Goal: Task Accomplishment & Management: Use online tool/utility

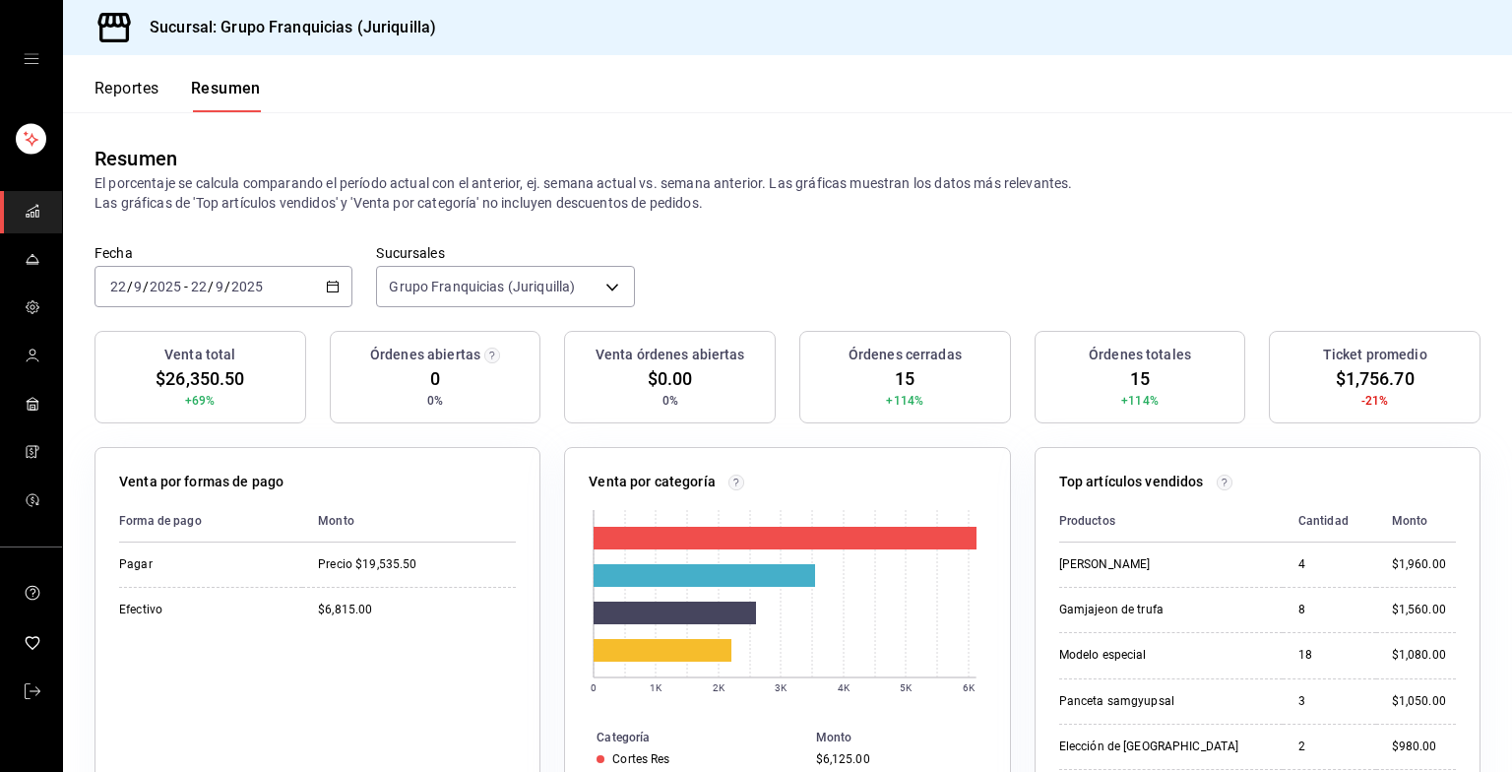
click at [288, 290] on div "[DATE] [DATE] - [DATE] [DATE]" at bounding box center [223, 286] width 258 height 41
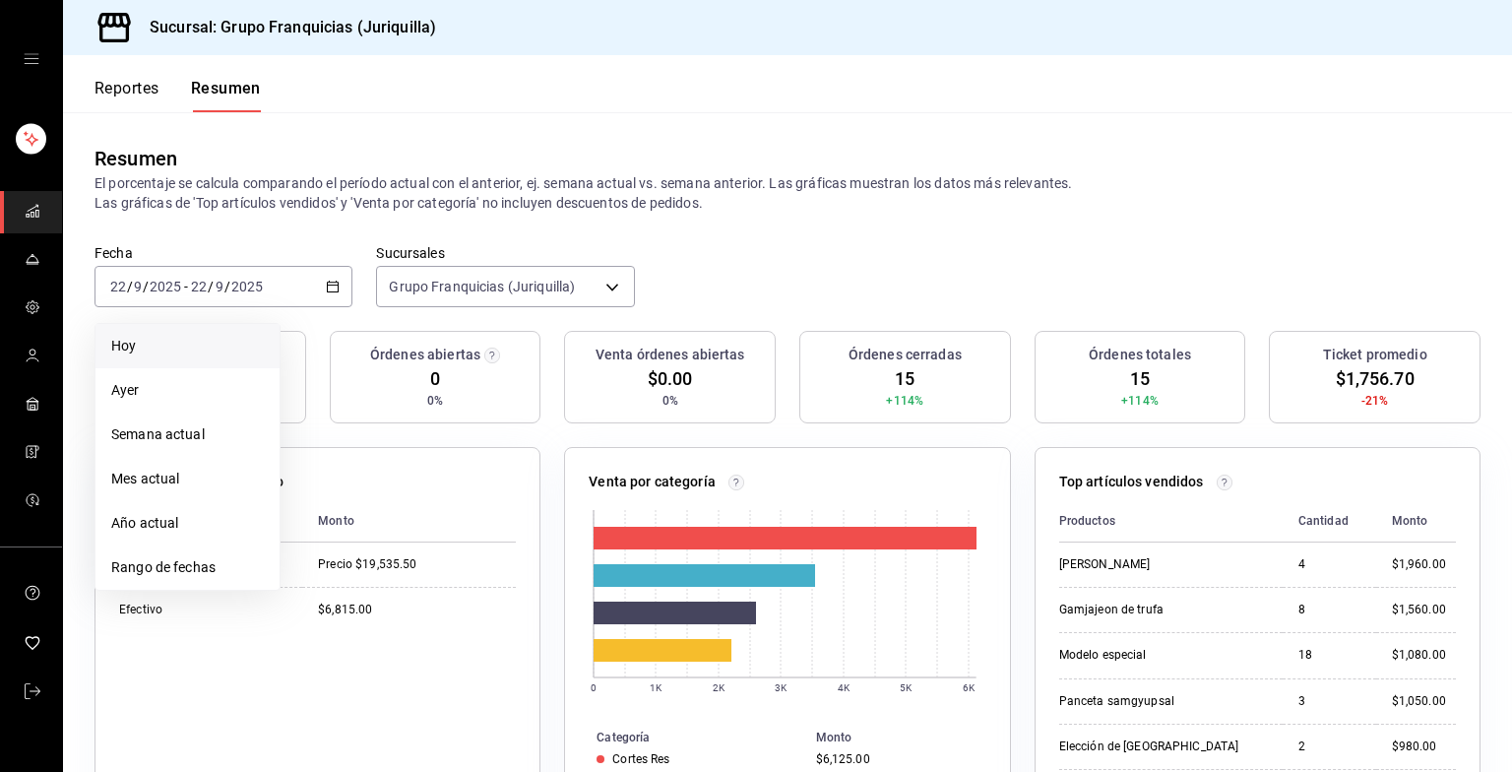
click at [142, 338] on span "Hoy" at bounding box center [187, 346] width 153 height 21
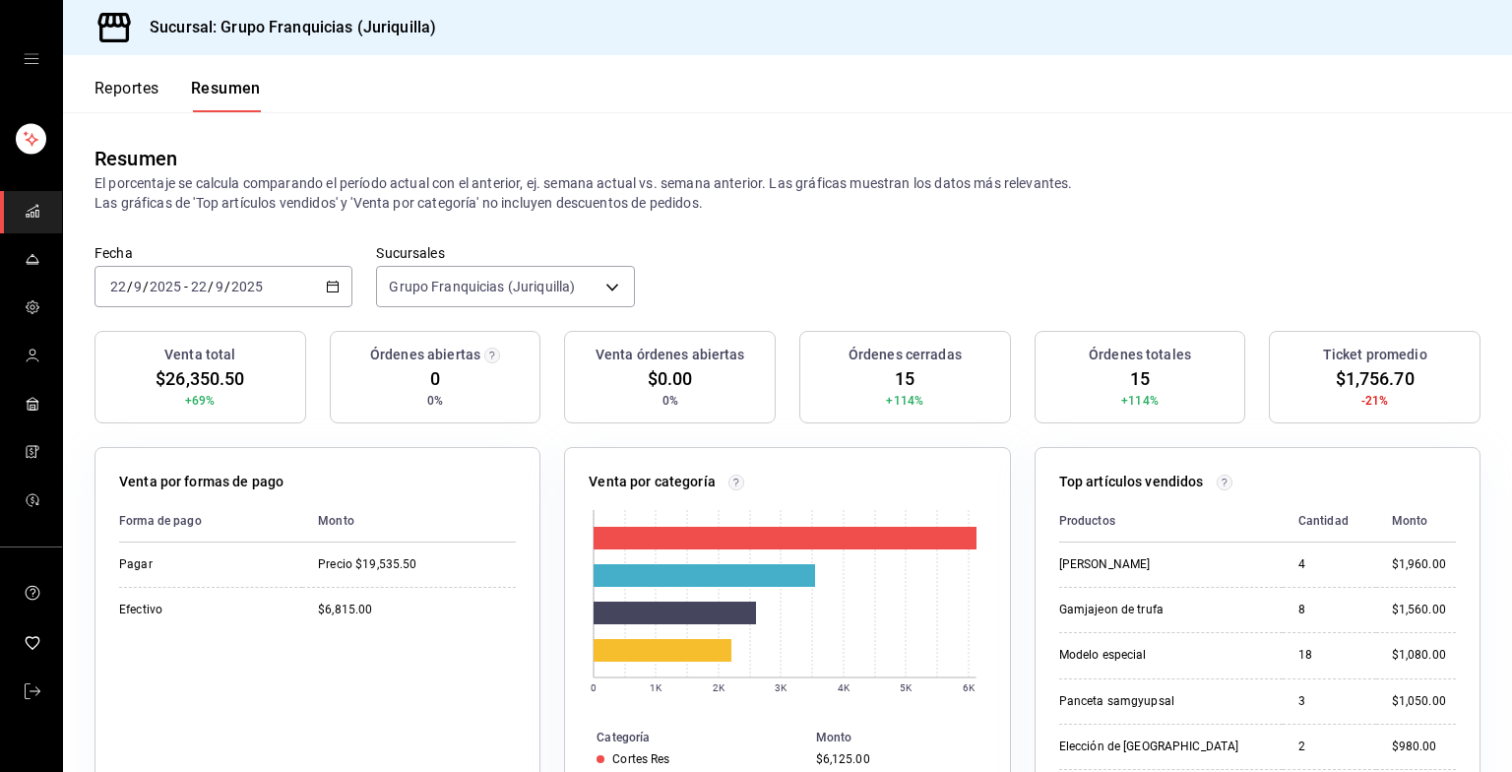
click at [329, 283] on icon "button" at bounding box center [333, 286] width 14 height 14
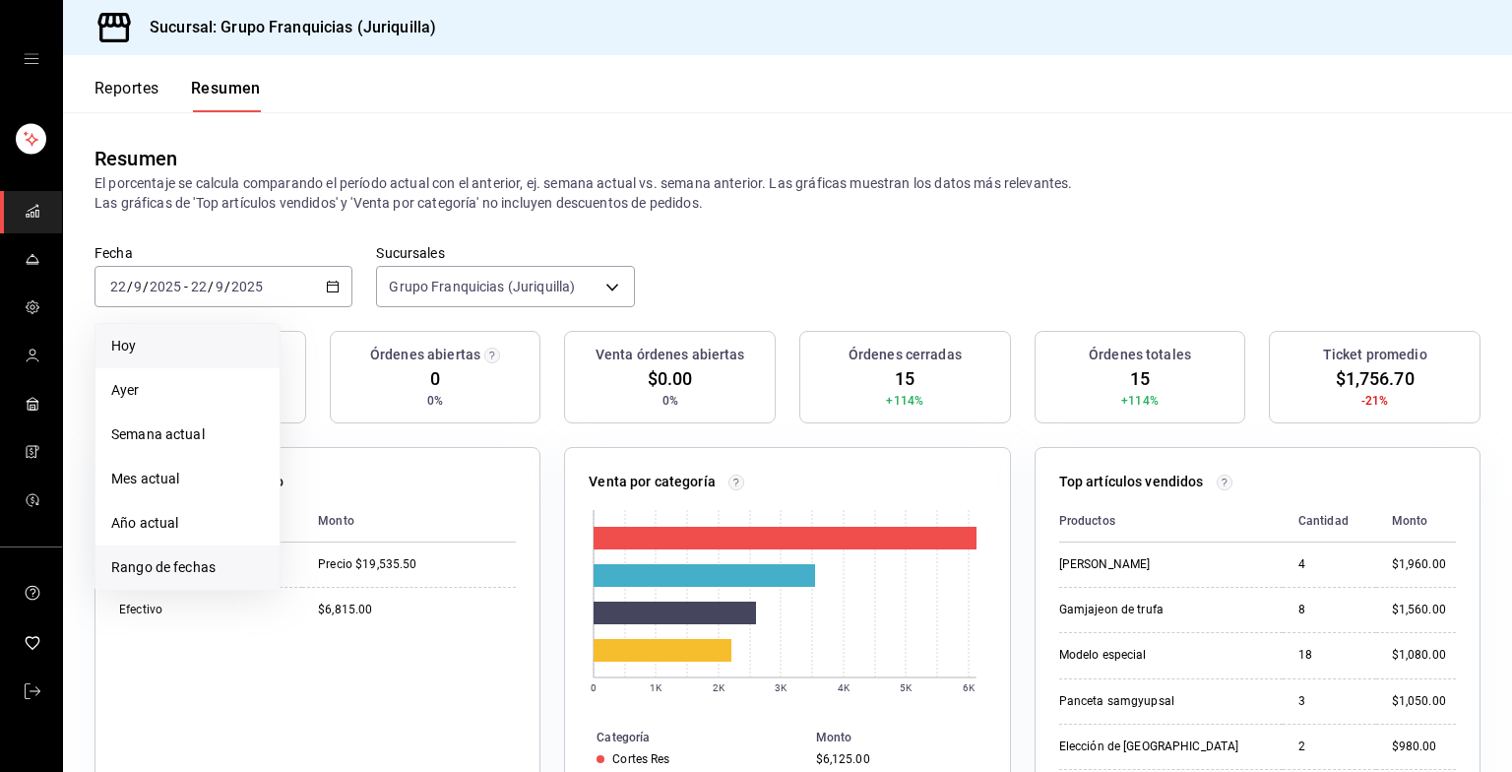
click at [184, 558] on span "Rango de fechas" at bounding box center [187, 567] width 153 height 21
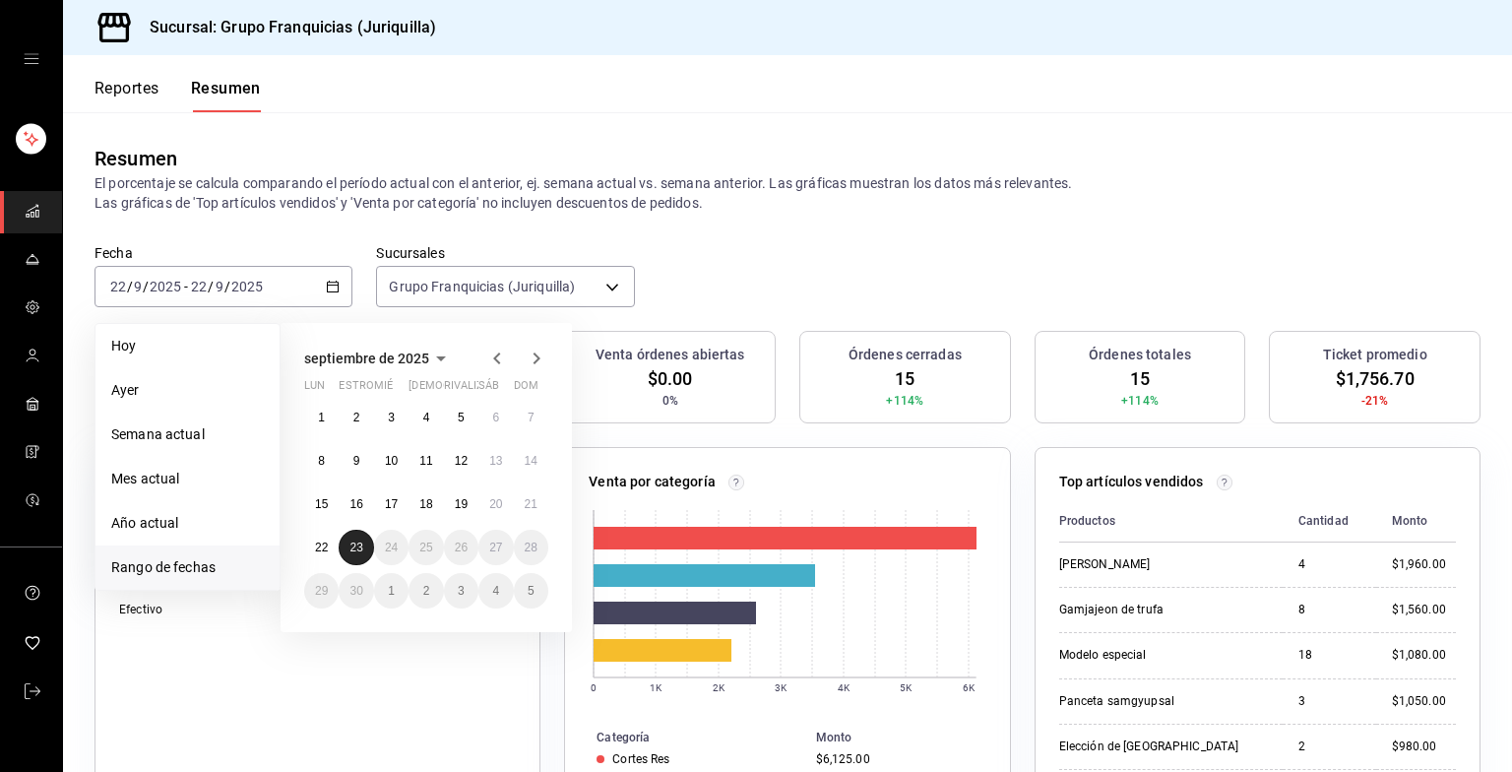
click at [354, 551] on abbr "23" at bounding box center [355, 547] width 13 height 14
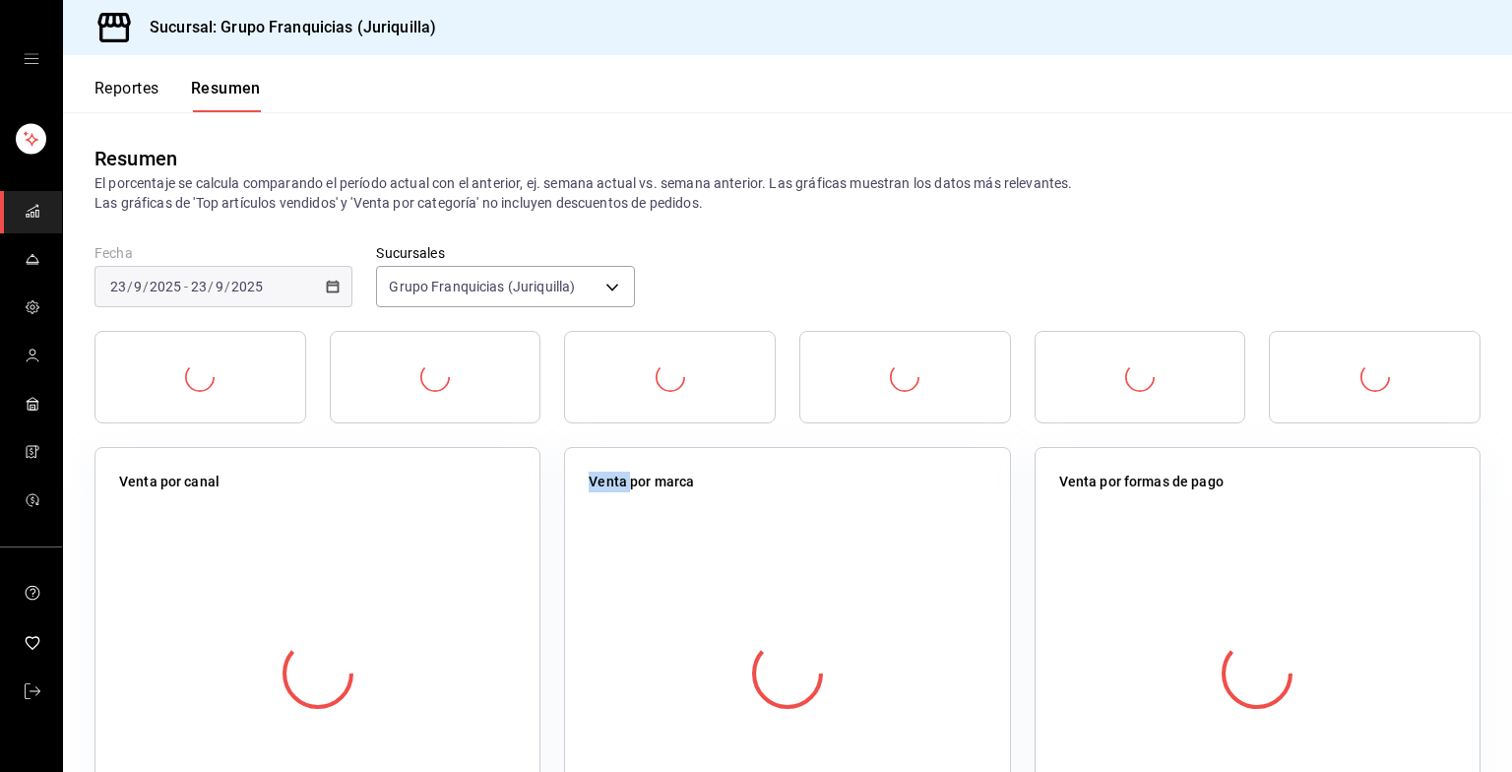
click at [354, 551] on div at bounding box center [317, 673] width 397 height 346
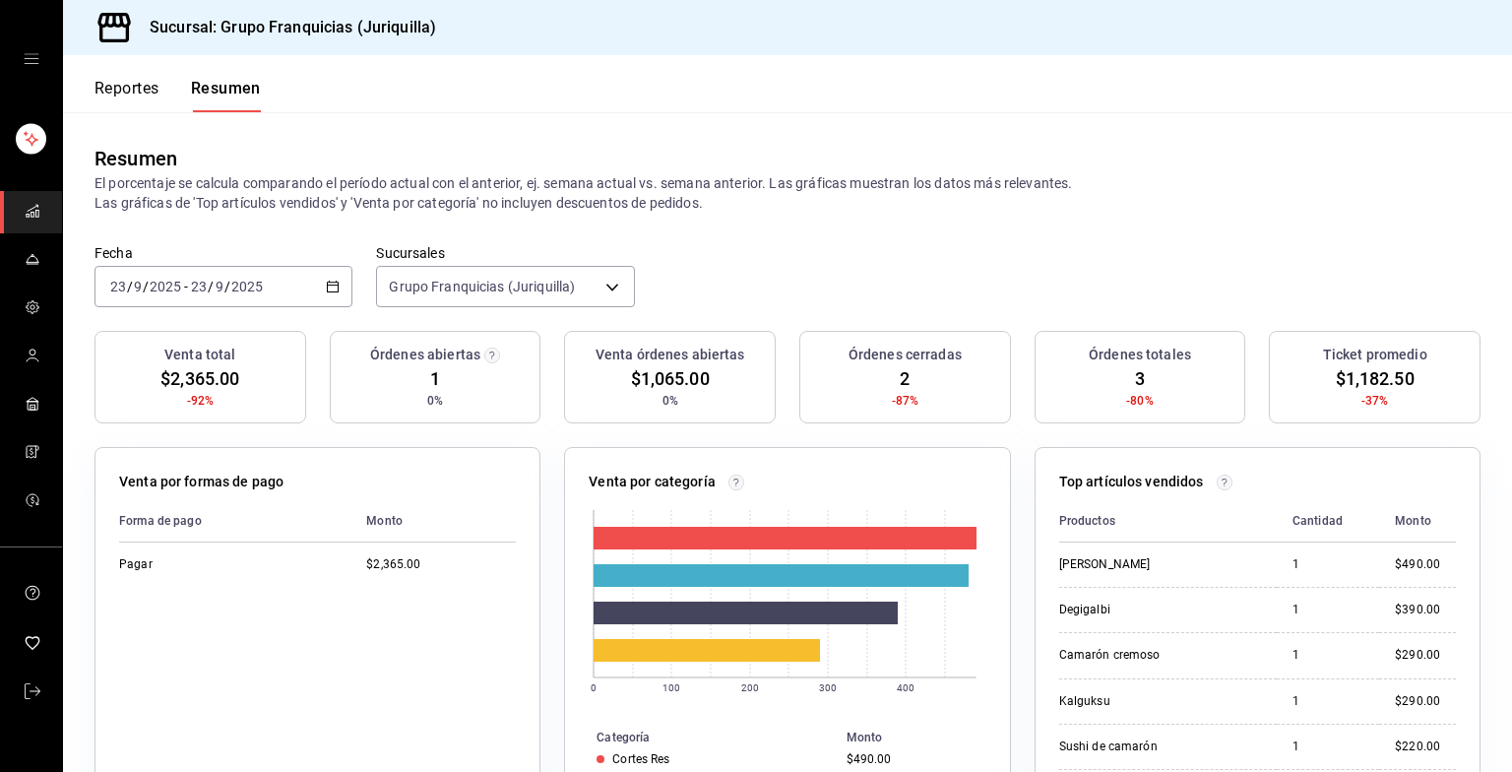
click at [129, 91] on font "Reportes" at bounding box center [126, 89] width 65 height 20
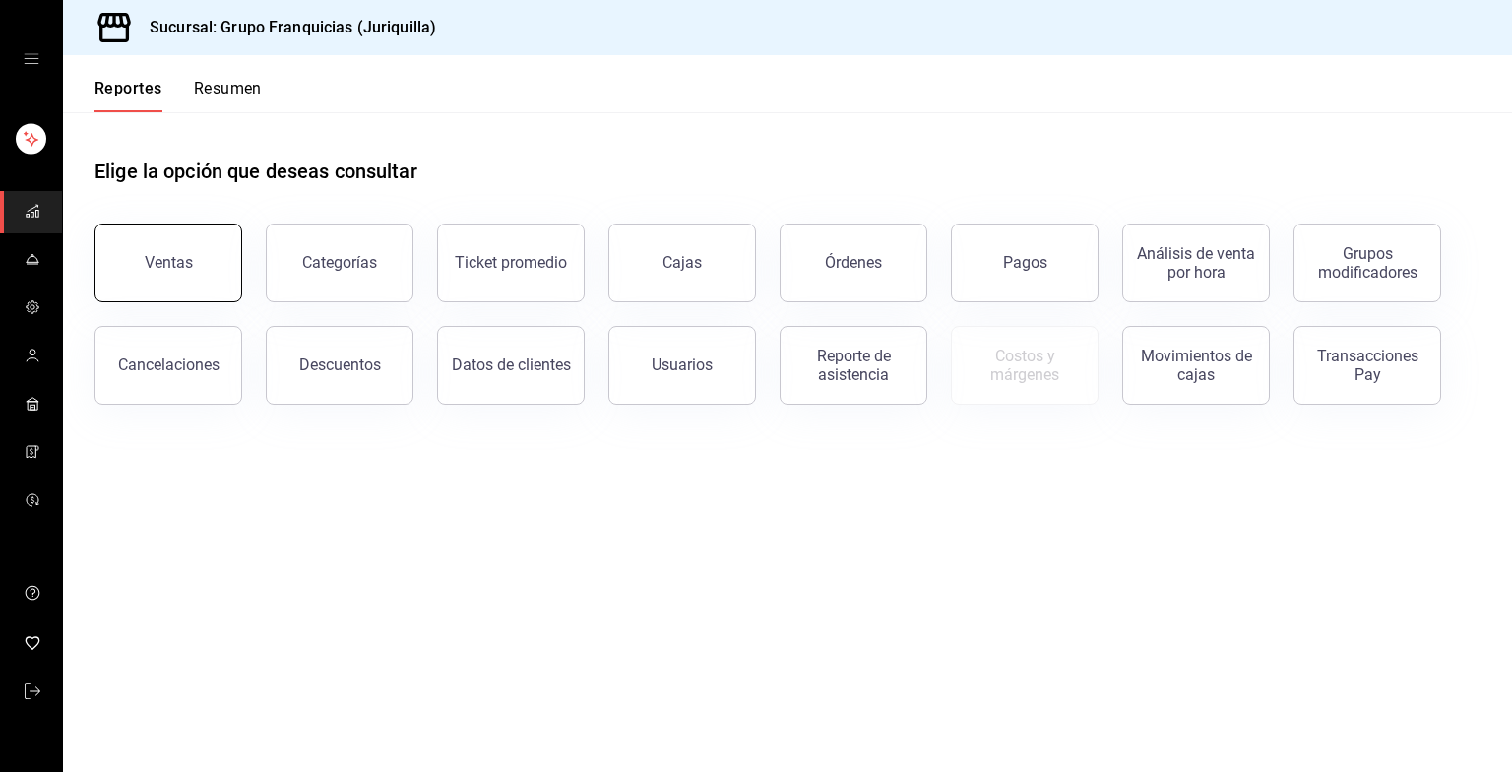
click at [185, 278] on button "Ventas" at bounding box center [168, 262] width 148 height 79
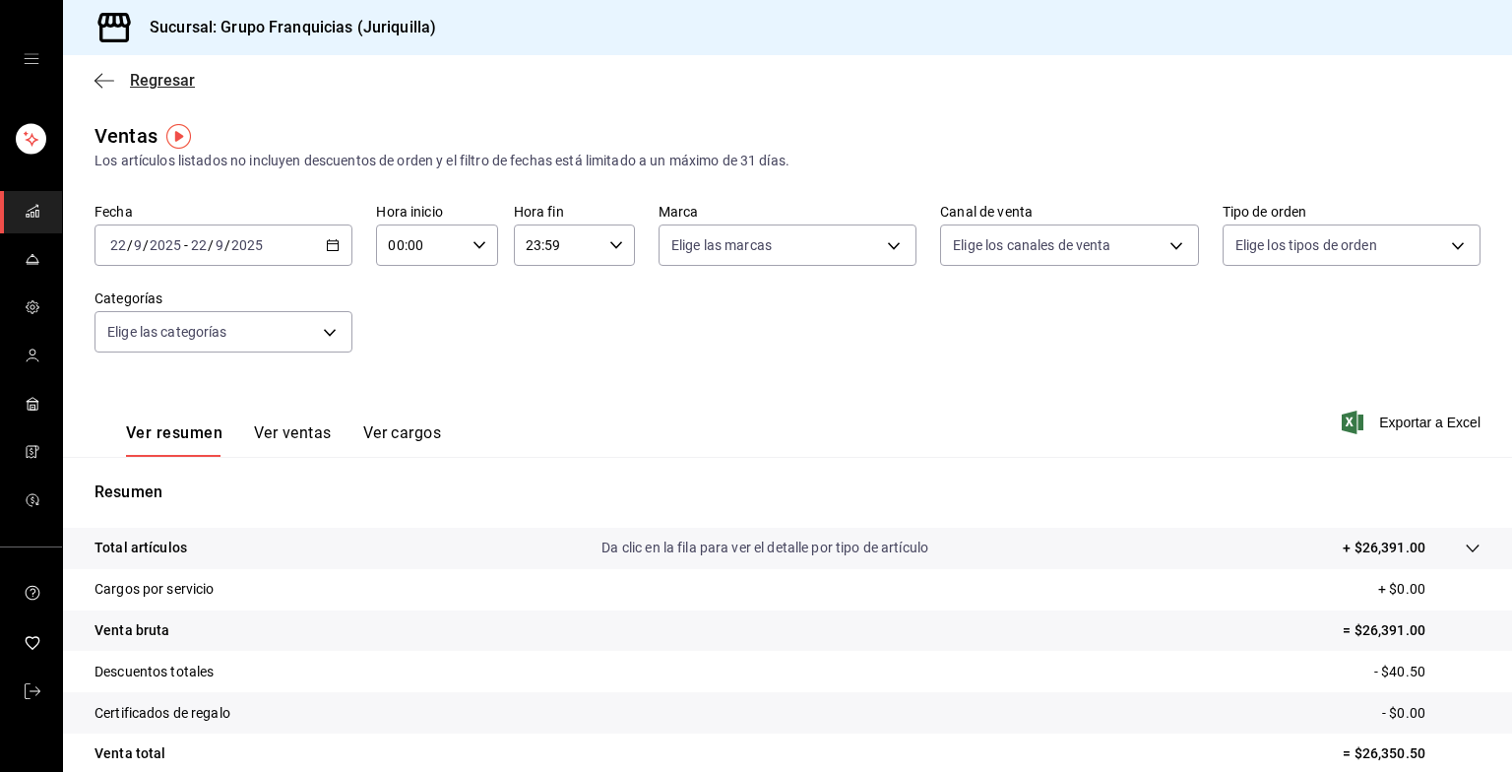
click at [107, 79] on icon "button" at bounding box center [104, 81] width 20 height 18
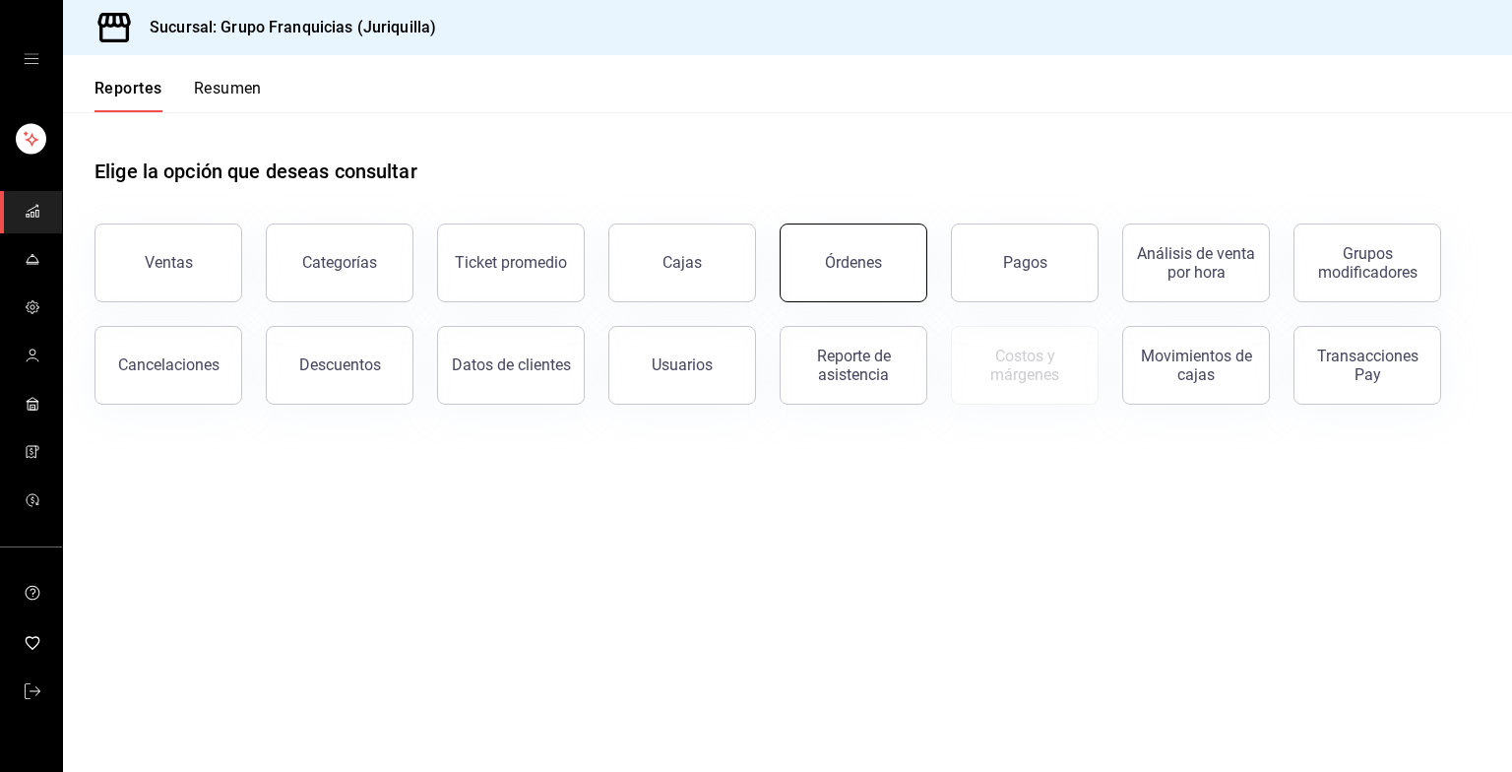
click at [834, 260] on div "Órdenes" at bounding box center [853, 262] width 57 height 19
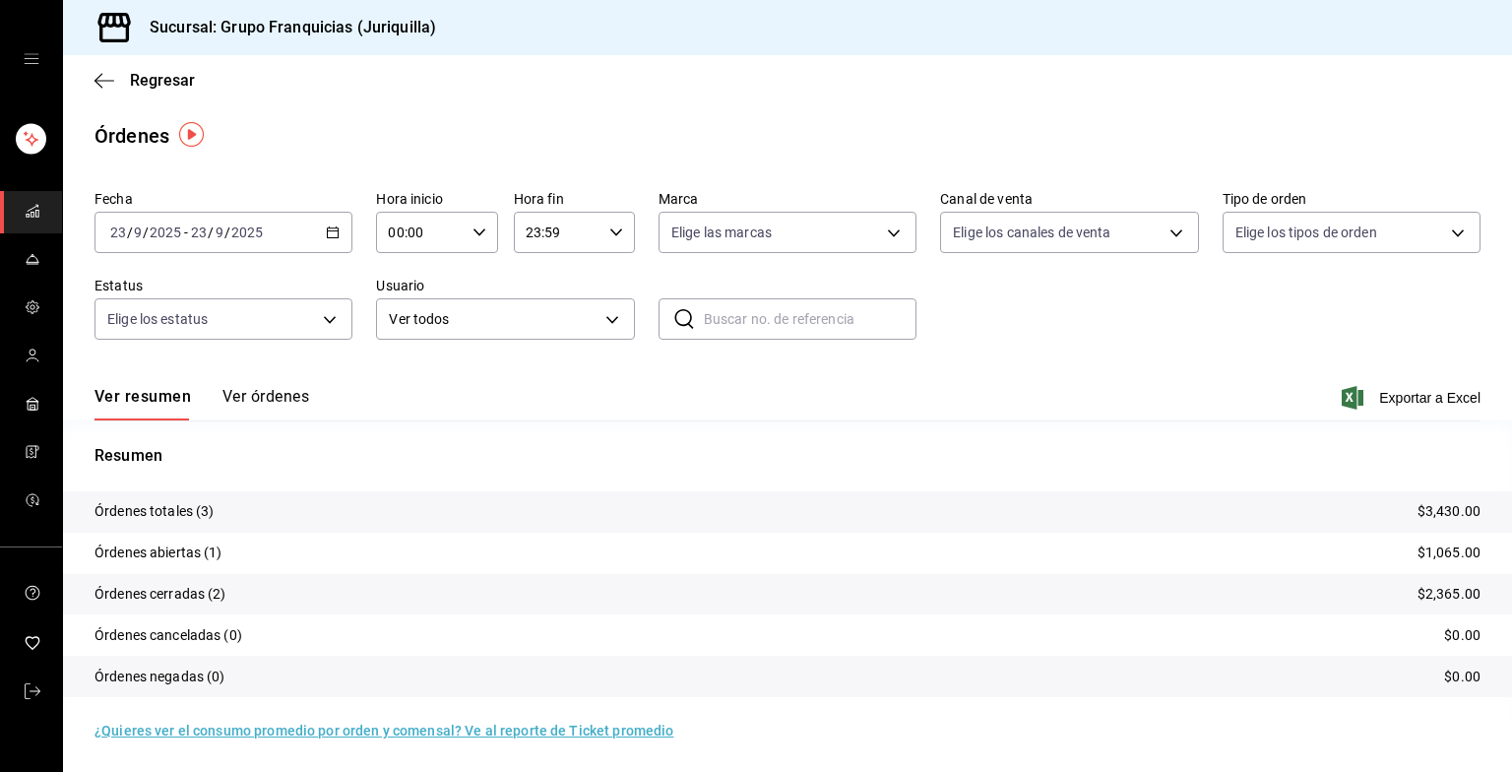
scroll to position [1, 0]
click at [327, 231] on icon "button" at bounding box center [333, 231] width 14 height 14
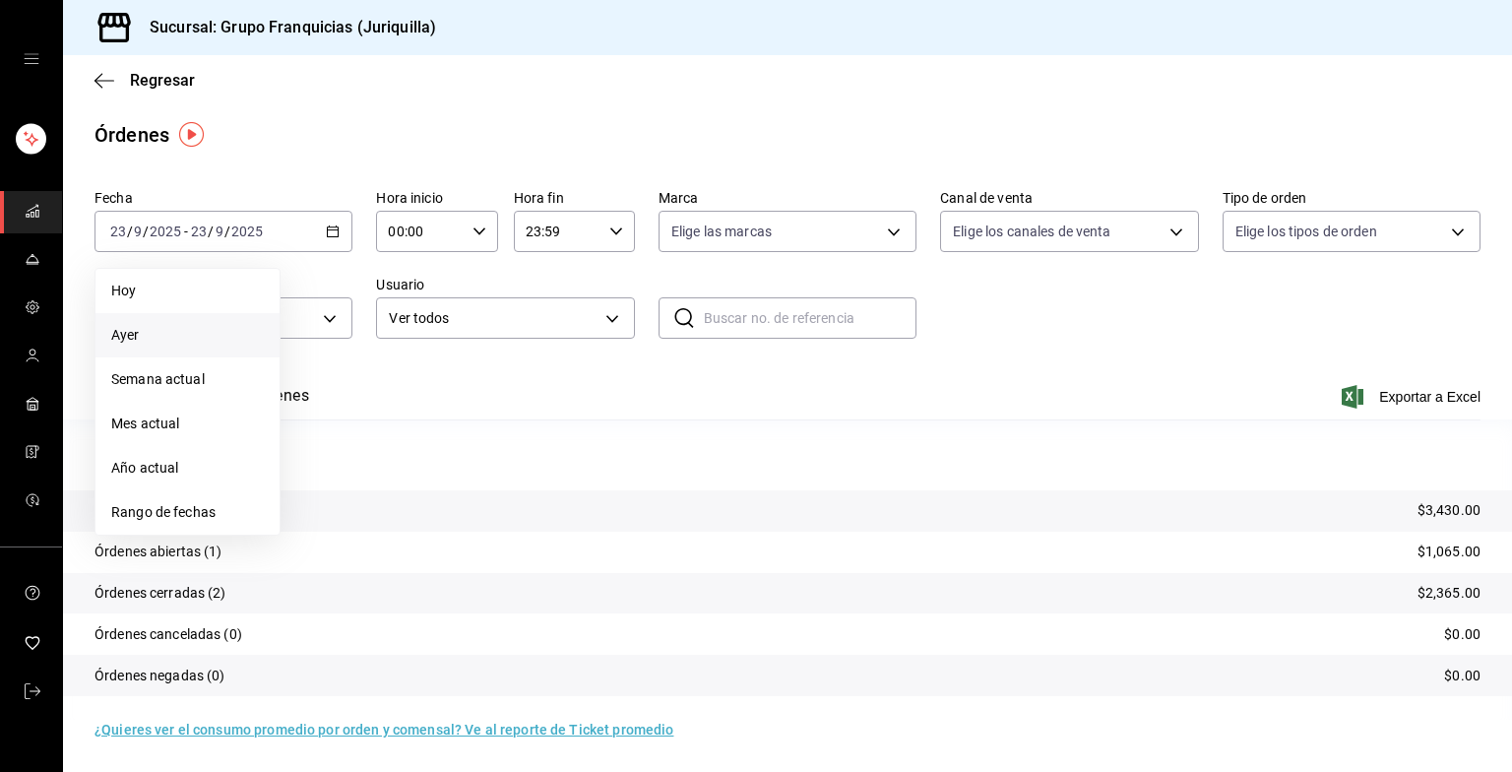
click at [160, 320] on li "Ayer" at bounding box center [187, 335] width 184 height 44
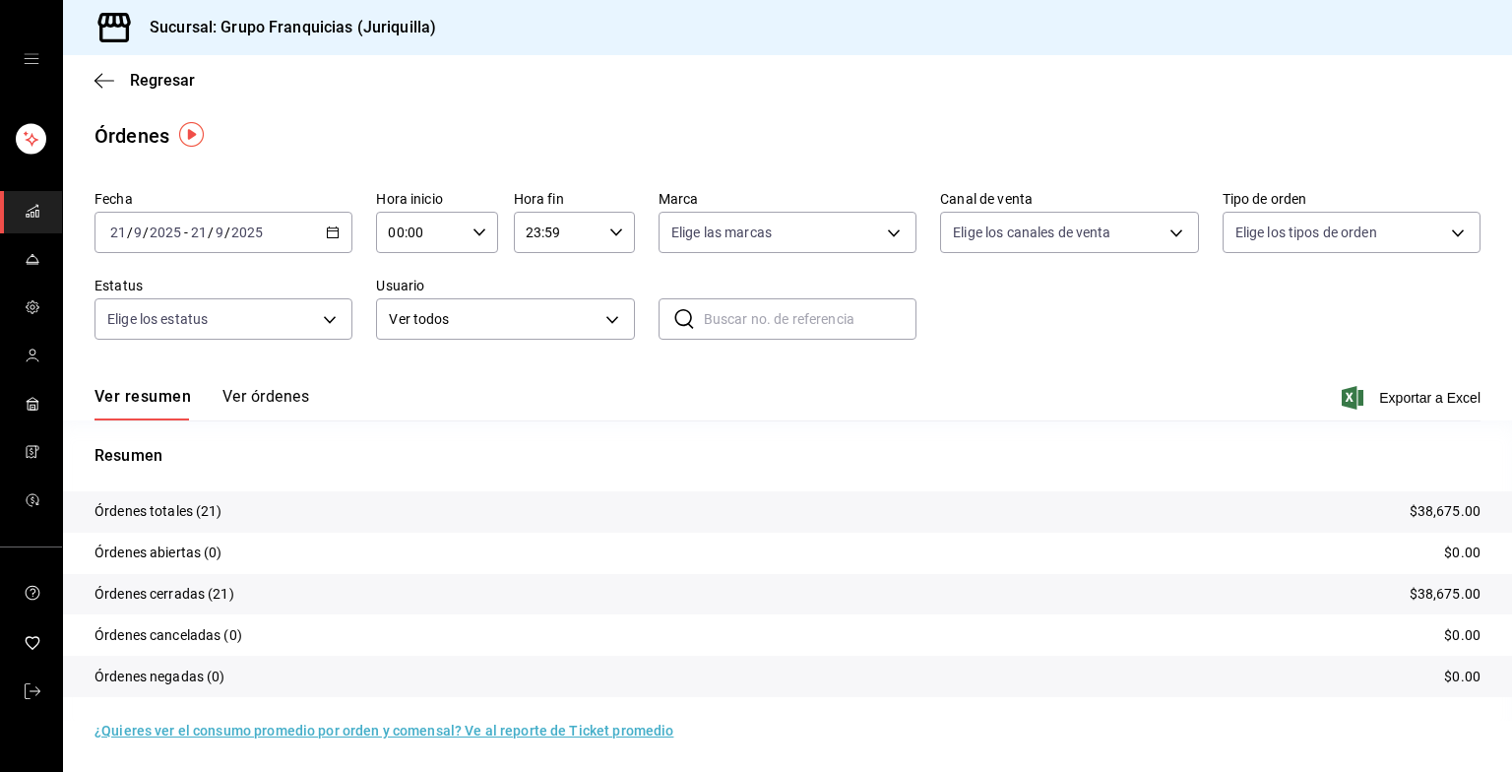
scroll to position [1, 0]
click at [330, 232] on icon "button" at bounding box center [333, 231] width 14 height 14
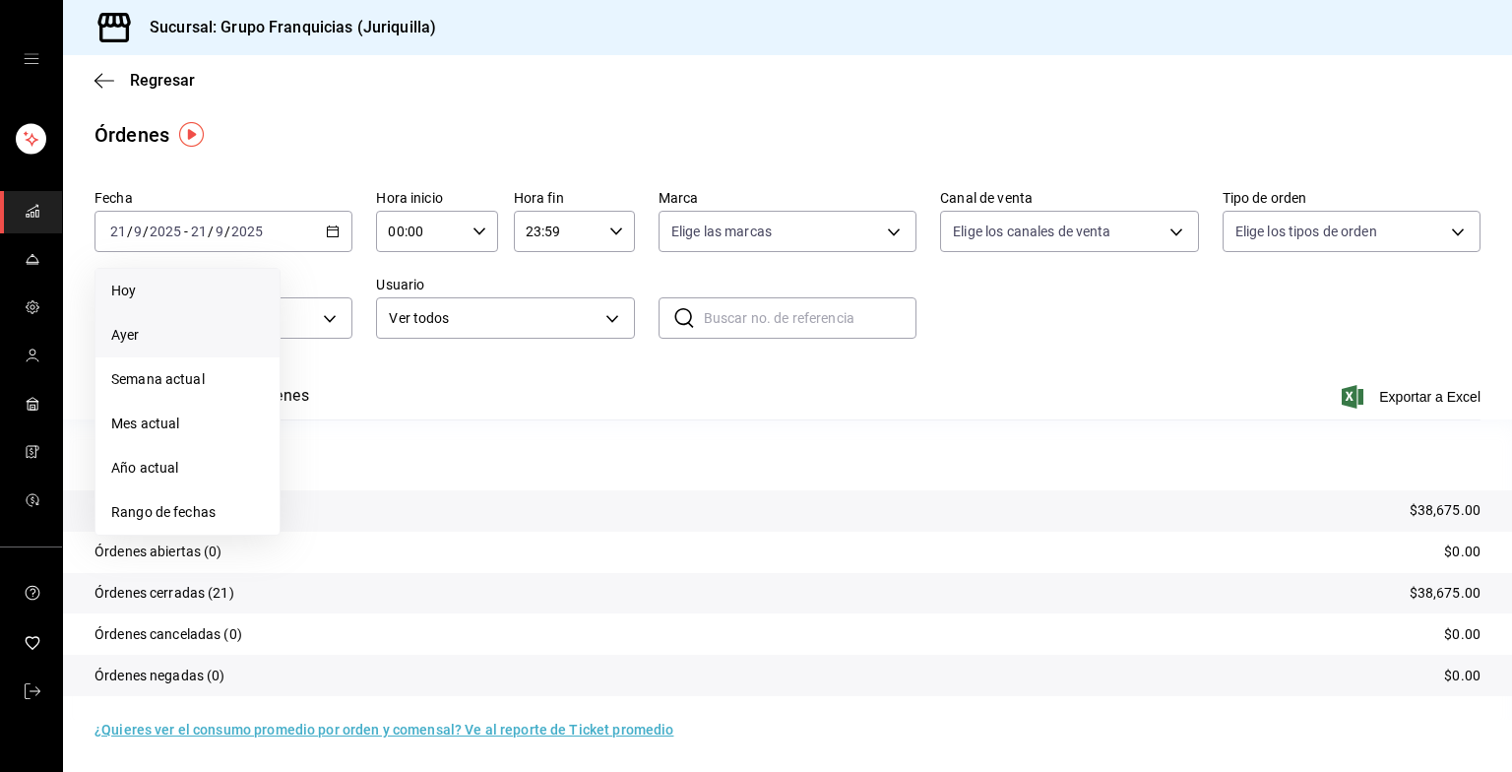
click at [147, 291] on span "Hoy" at bounding box center [187, 290] width 153 height 21
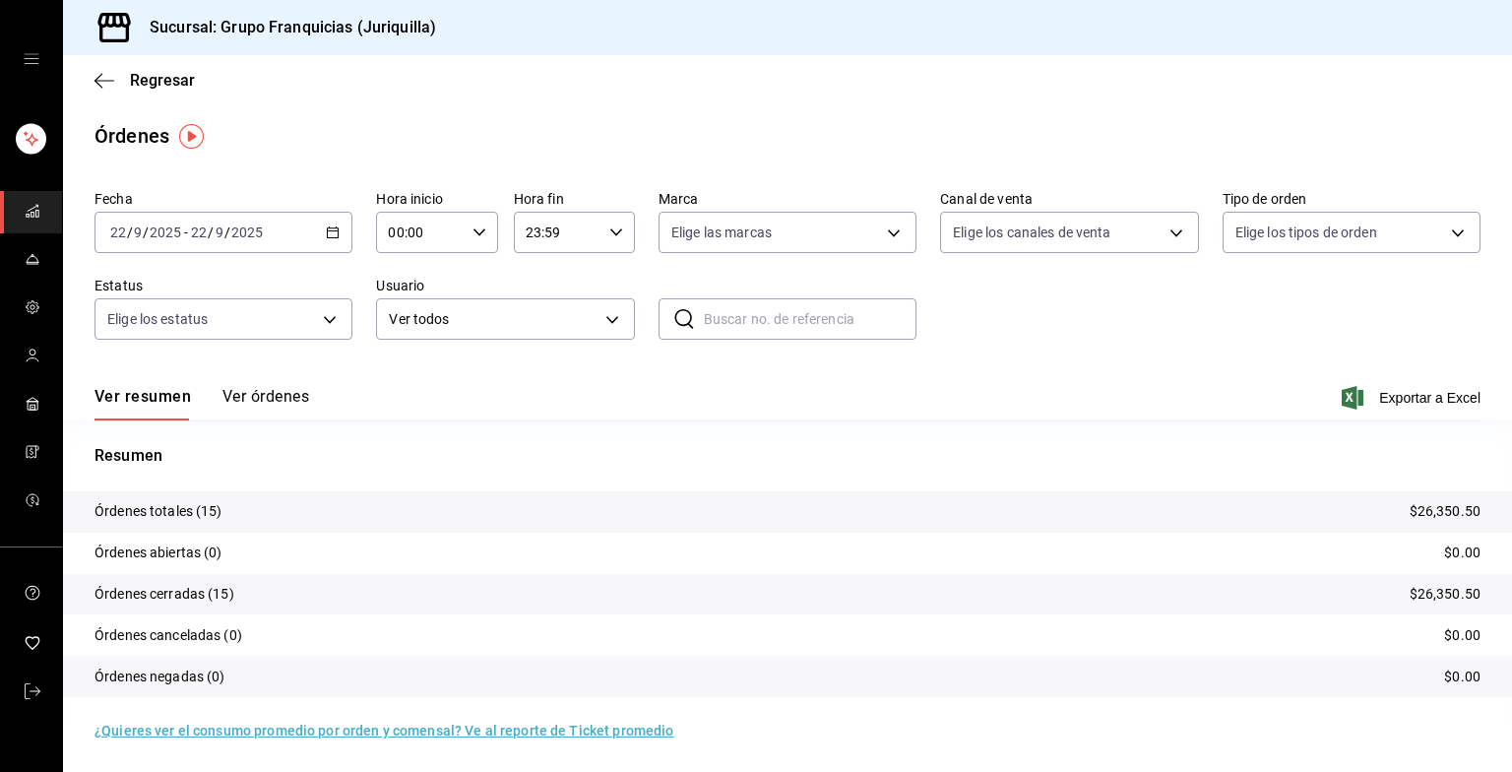
scroll to position [1, 0]
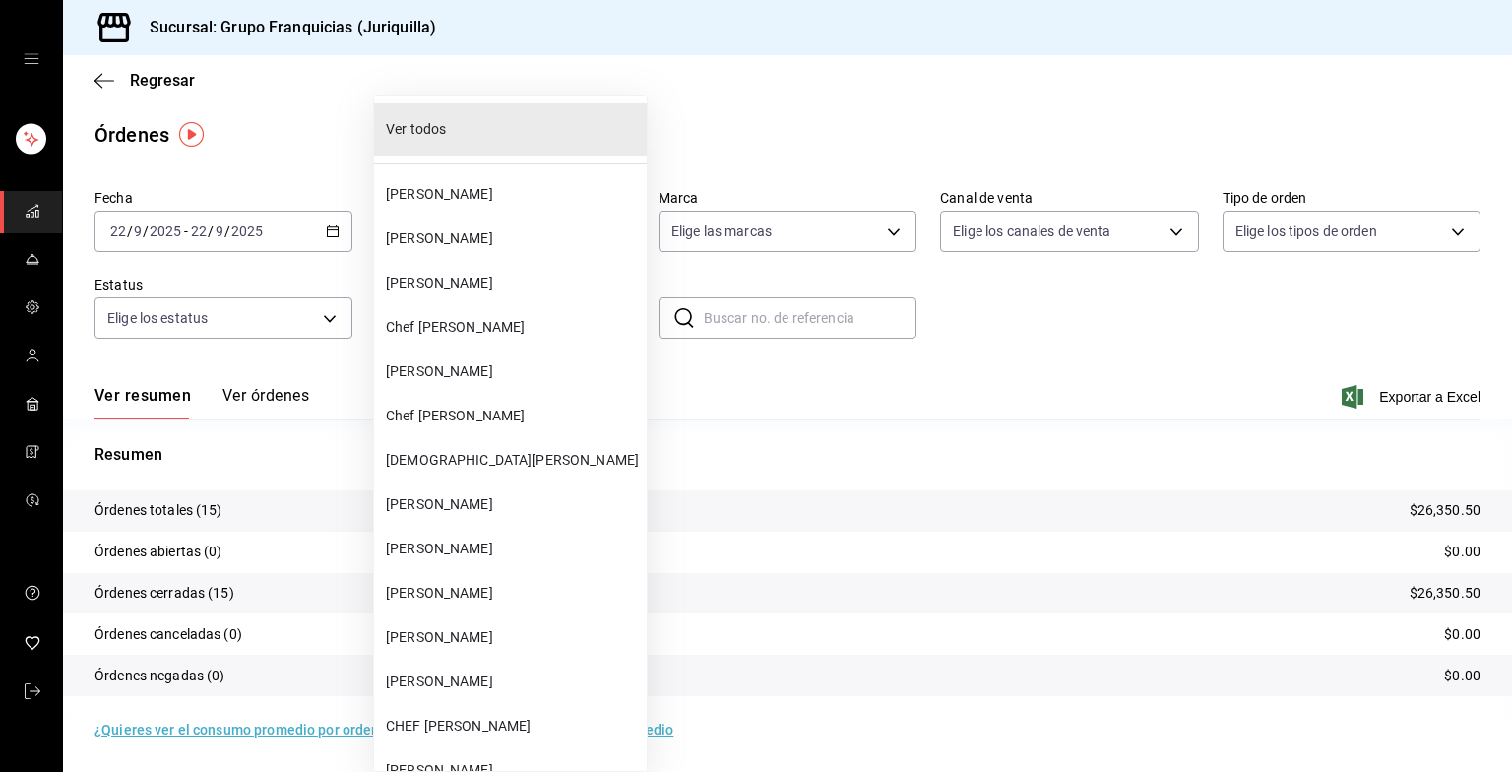
click at [458, 311] on body "Sucursal: Grupo Franquicias (Juriquilla) Regresar Órdenes Fecha [DATE] [DATE] -…" at bounding box center [756, 386] width 1512 height 772
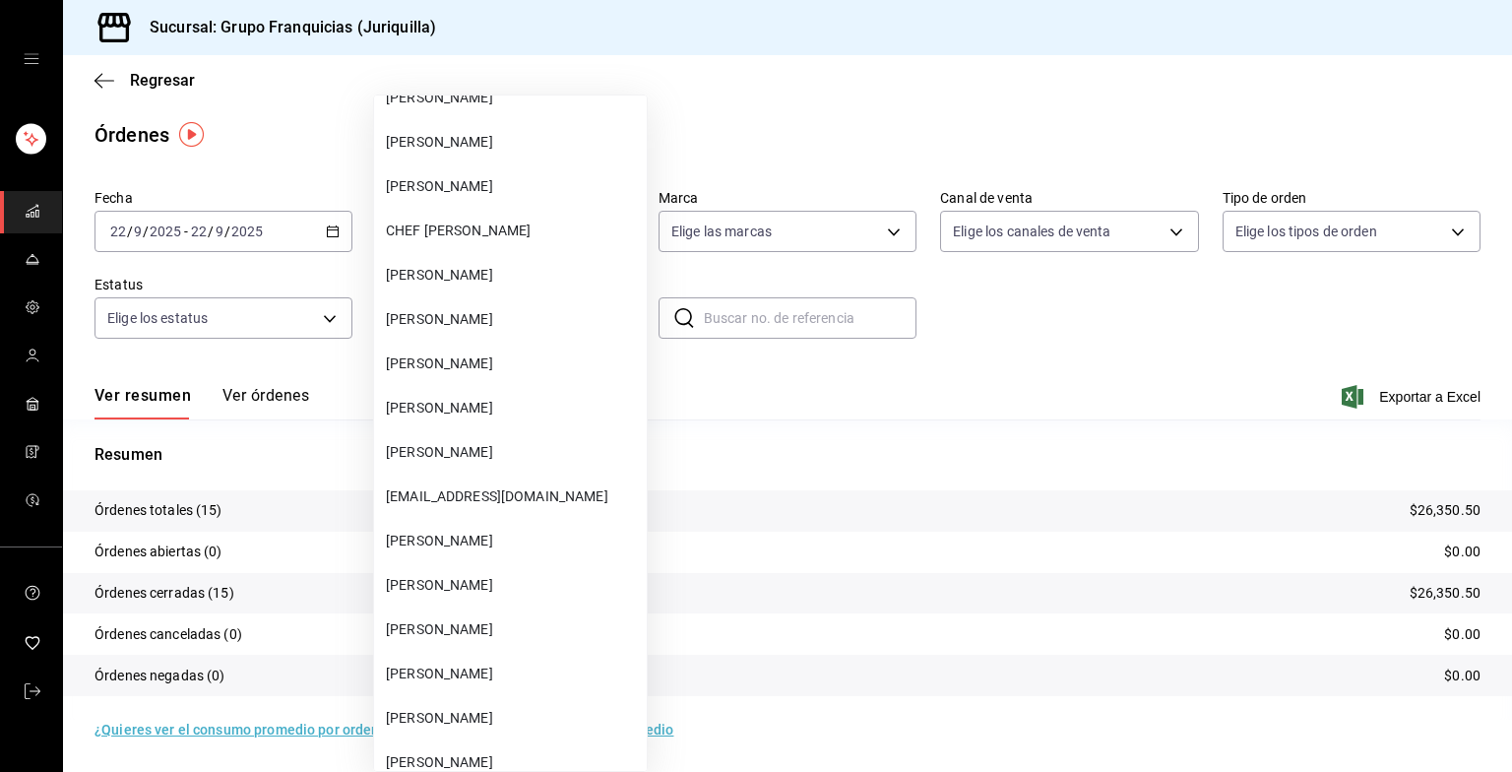
scroll to position [496, 0]
click at [453, 624] on span "[PERSON_NAME]" at bounding box center [512, 628] width 253 height 21
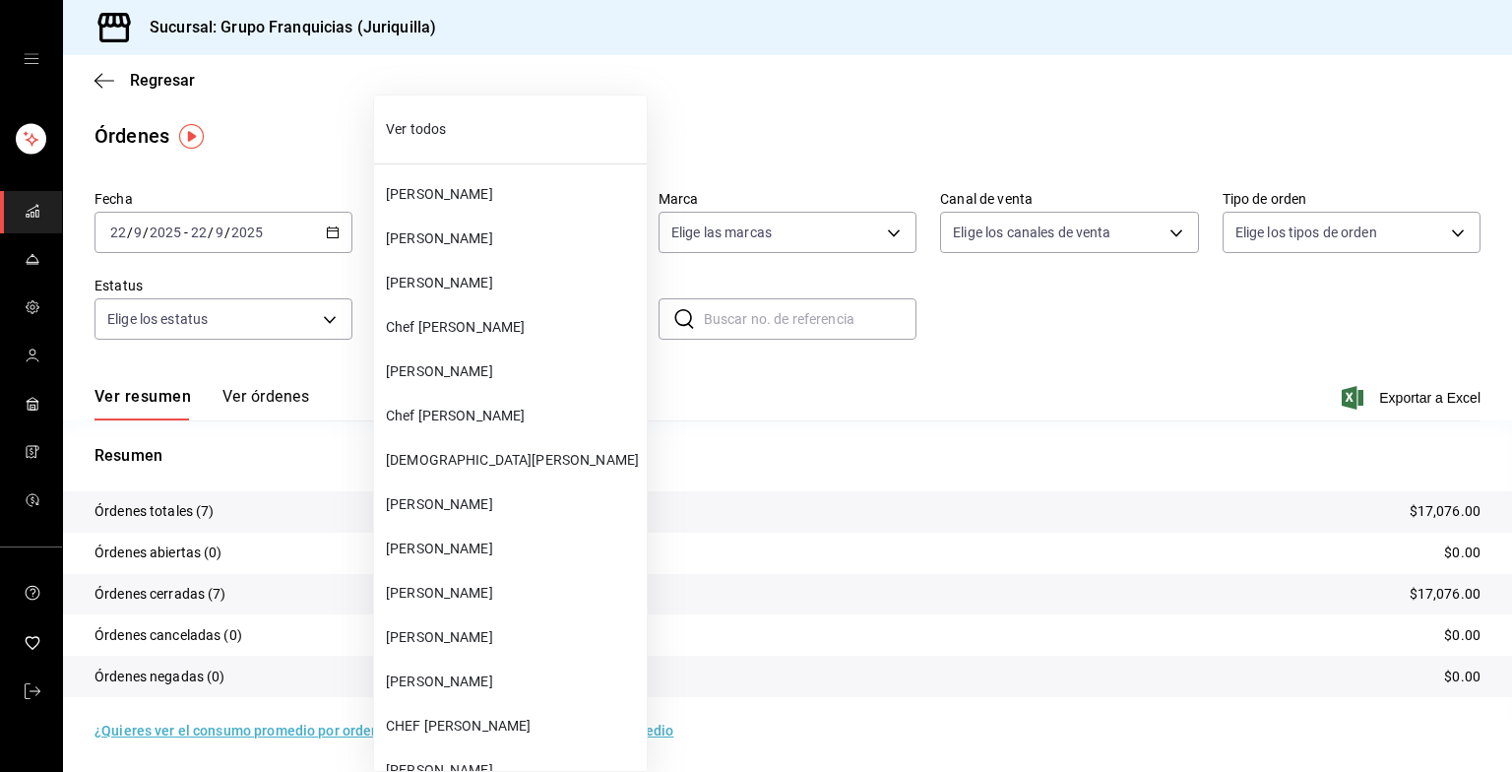
click at [496, 324] on body "Sucursal: Grupo Franquicias (Juriquilla) Regresar Órdenes Fecha [DATE] [DATE] -…" at bounding box center [756, 386] width 1512 height 772
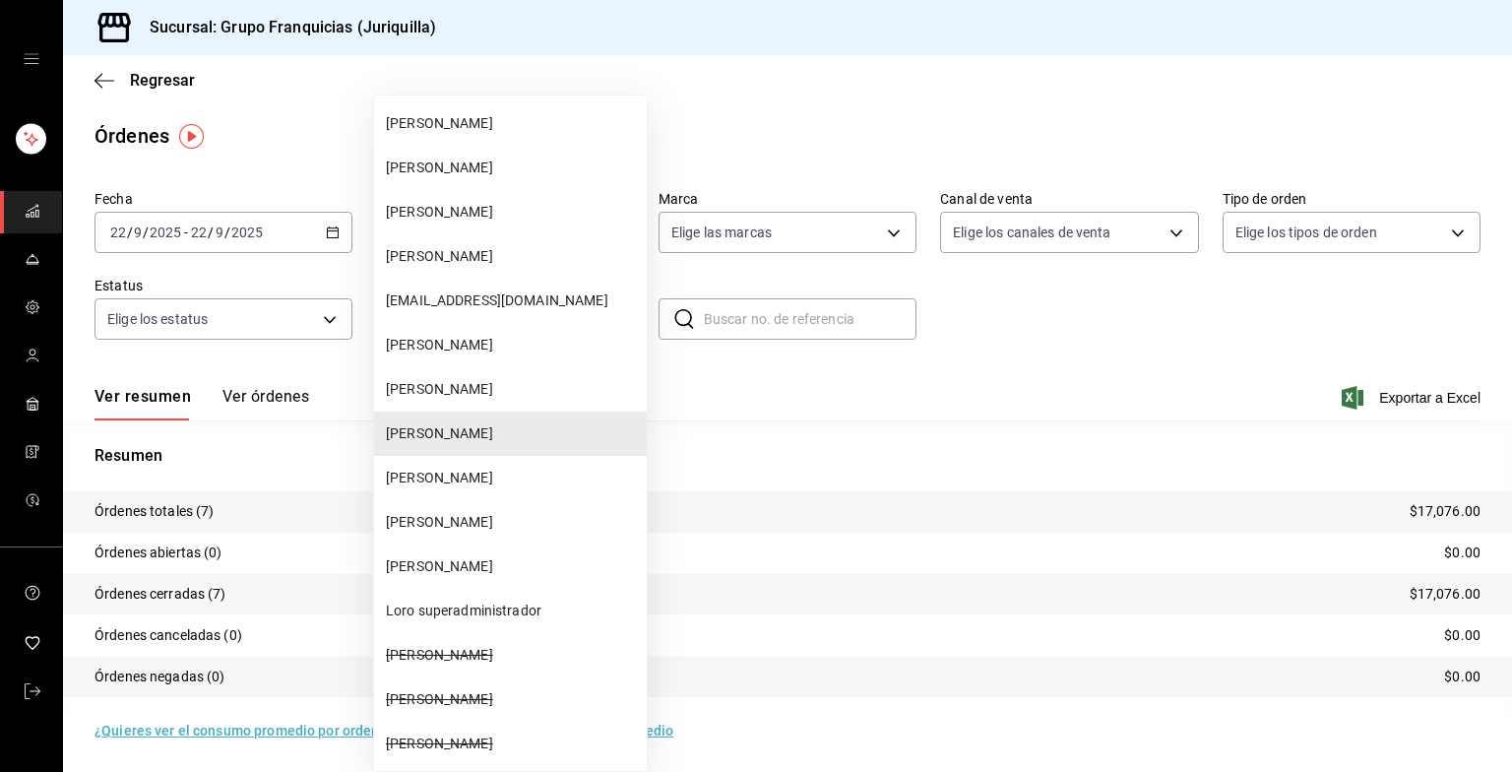
click at [456, 470] on span "[PERSON_NAME]" at bounding box center [512, 477] width 253 height 21
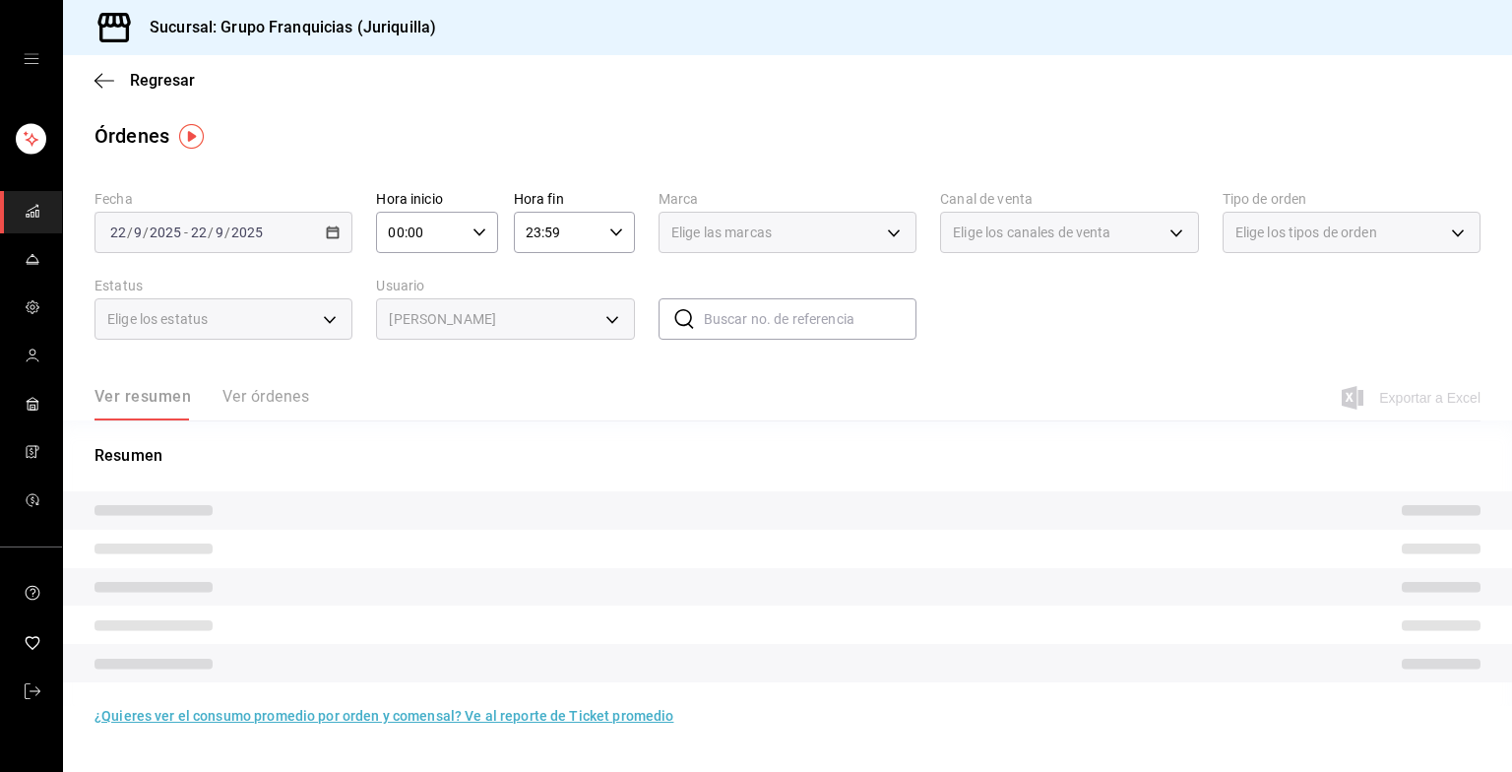
type input "2a98cd87-6953-4278-9c62-67f2dcf92c76"
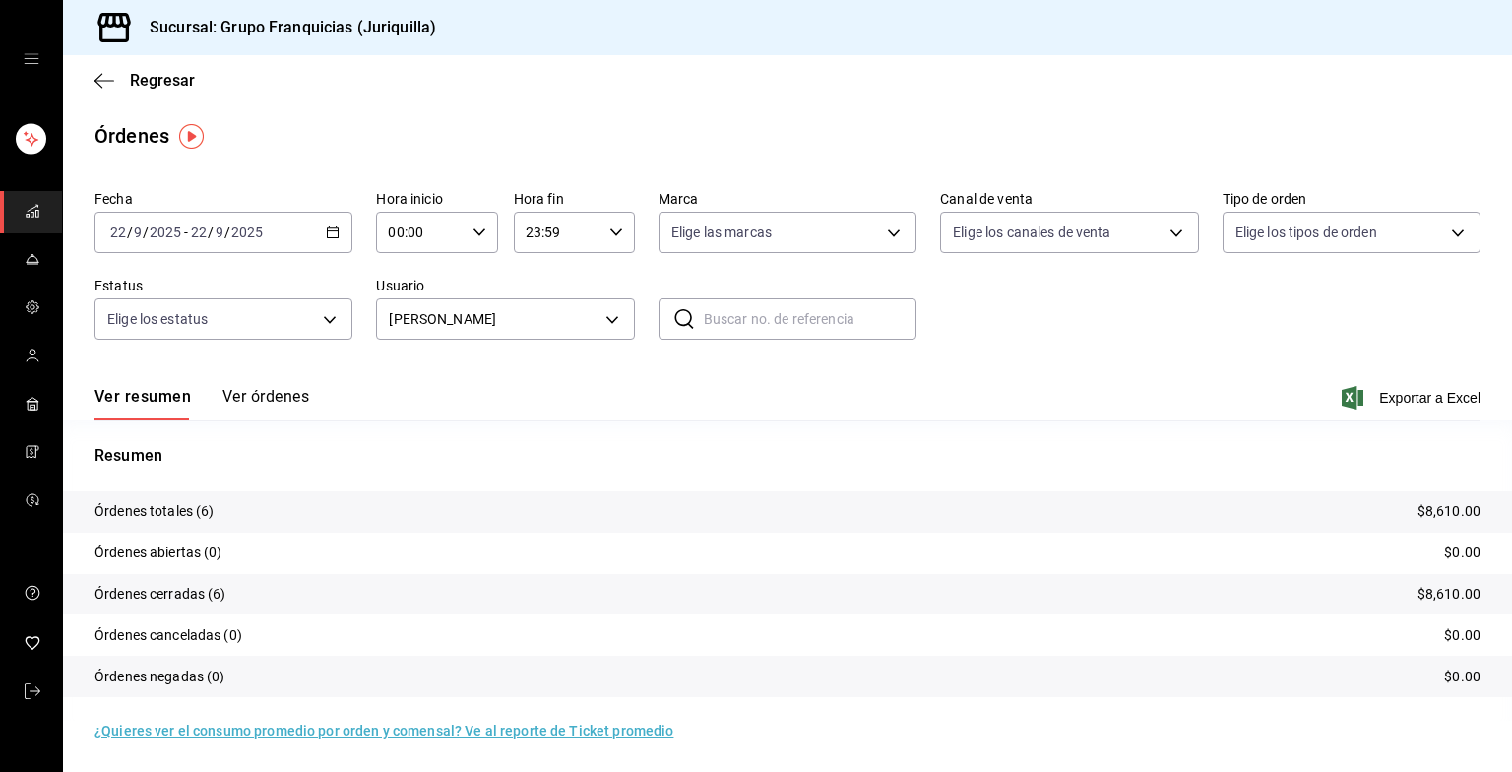
click at [229, 26] on h3 "Sucursal: Grupo Franquicias (Juriquilla)" at bounding box center [285, 28] width 302 height 24
click at [118, 30] on icon at bounding box center [113, 27] width 39 height 39
click at [110, 82] on icon "button" at bounding box center [104, 81] width 20 height 18
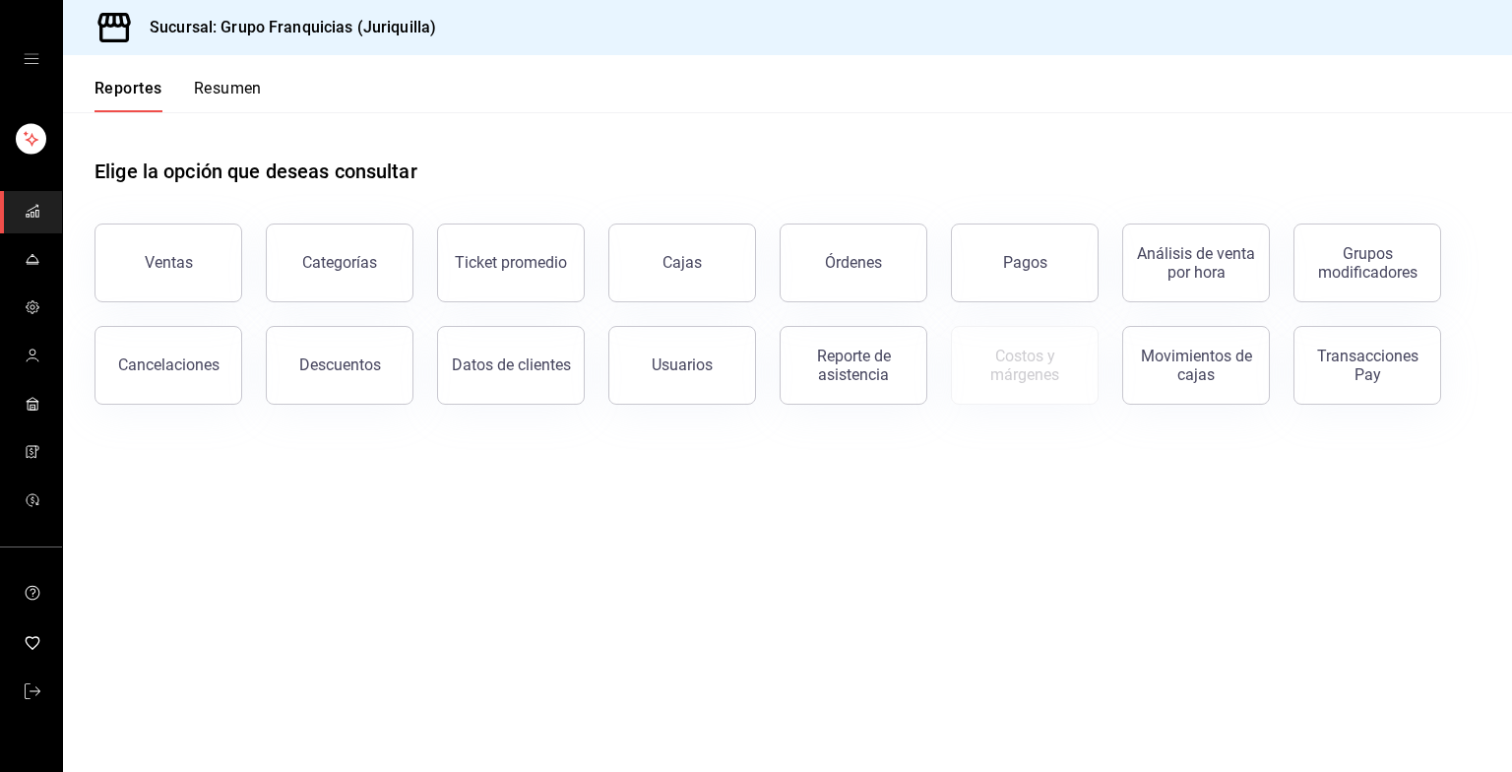
click at [20, 50] on div "carpetas de buzones" at bounding box center [31, 59] width 62 height 118
click at [28, 58] on icon "cajón abierto" at bounding box center [32, 59] width 16 height 16
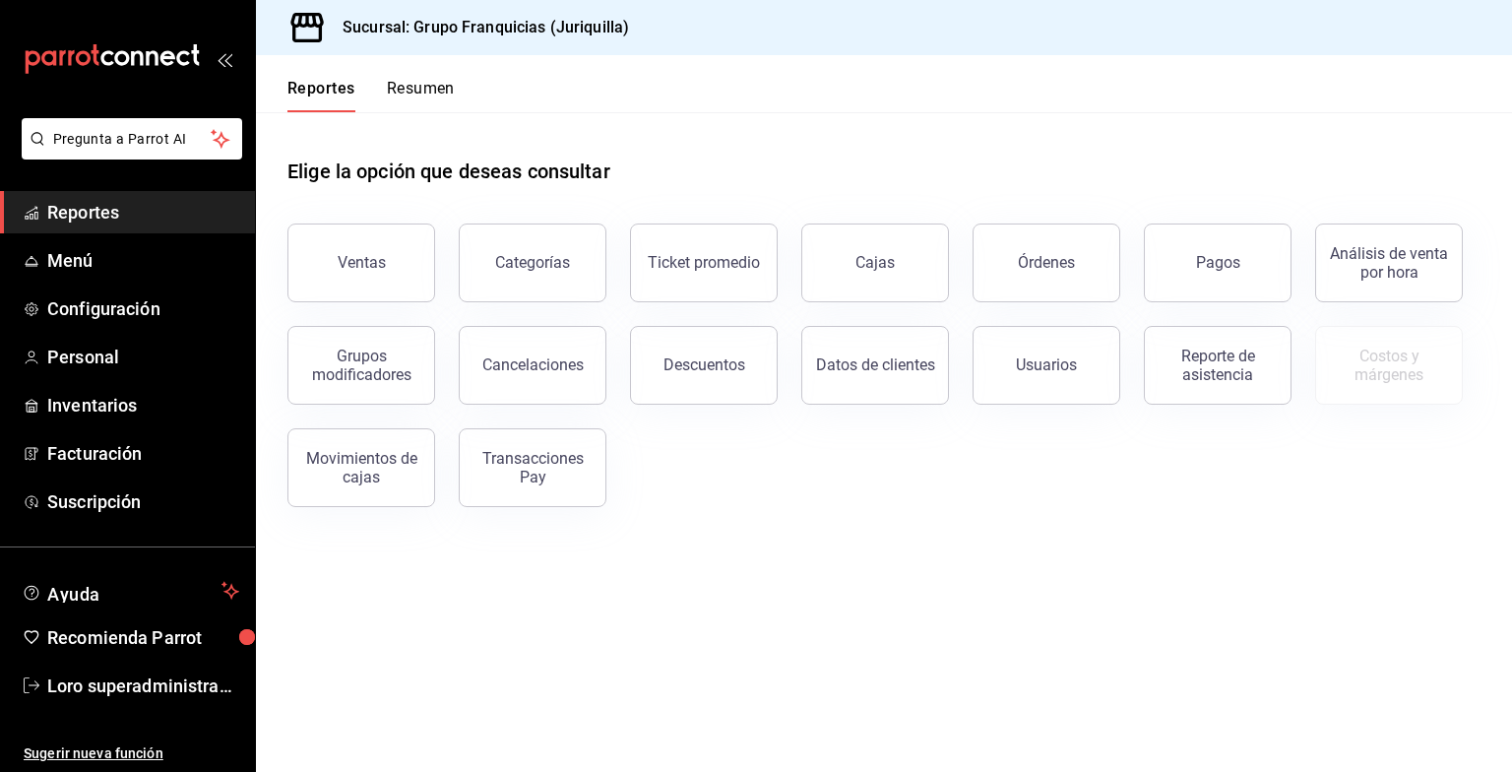
click at [228, 64] on icon "open_drawer_menu" at bounding box center [228, 60] width 9 height 15
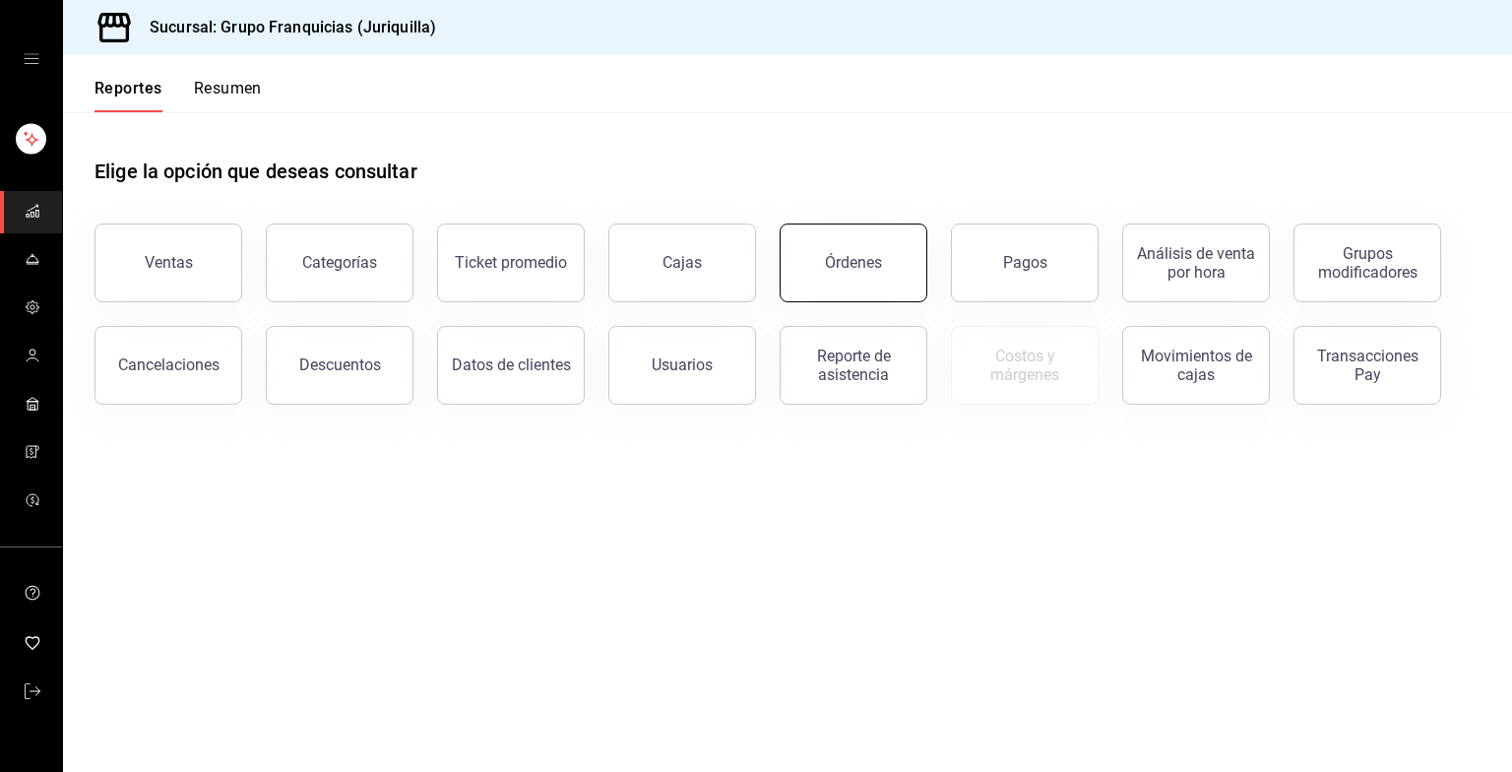
click at [895, 276] on button "Órdenes" at bounding box center [853, 262] width 148 height 79
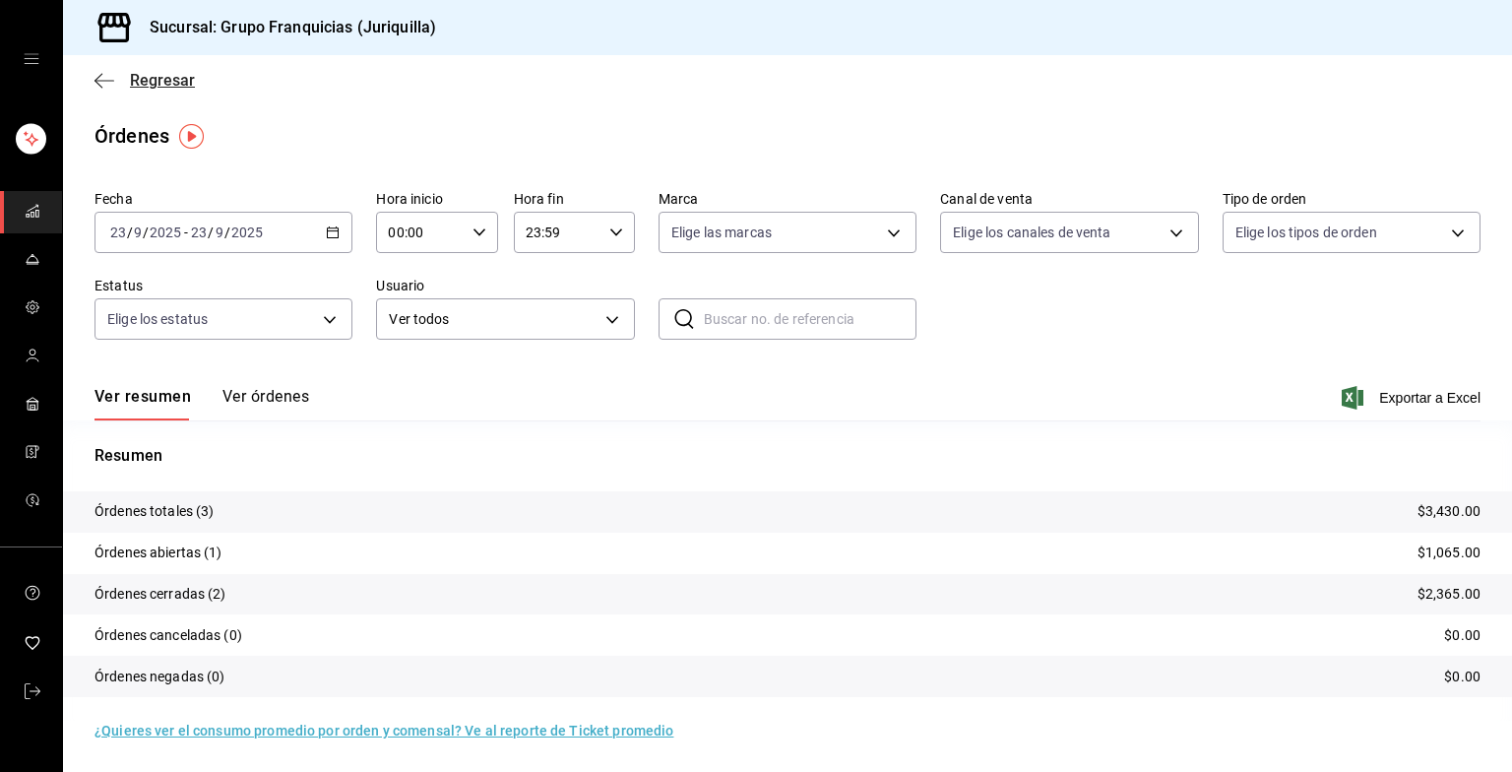
click at [126, 86] on span "Regresar" at bounding box center [144, 80] width 100 height 19
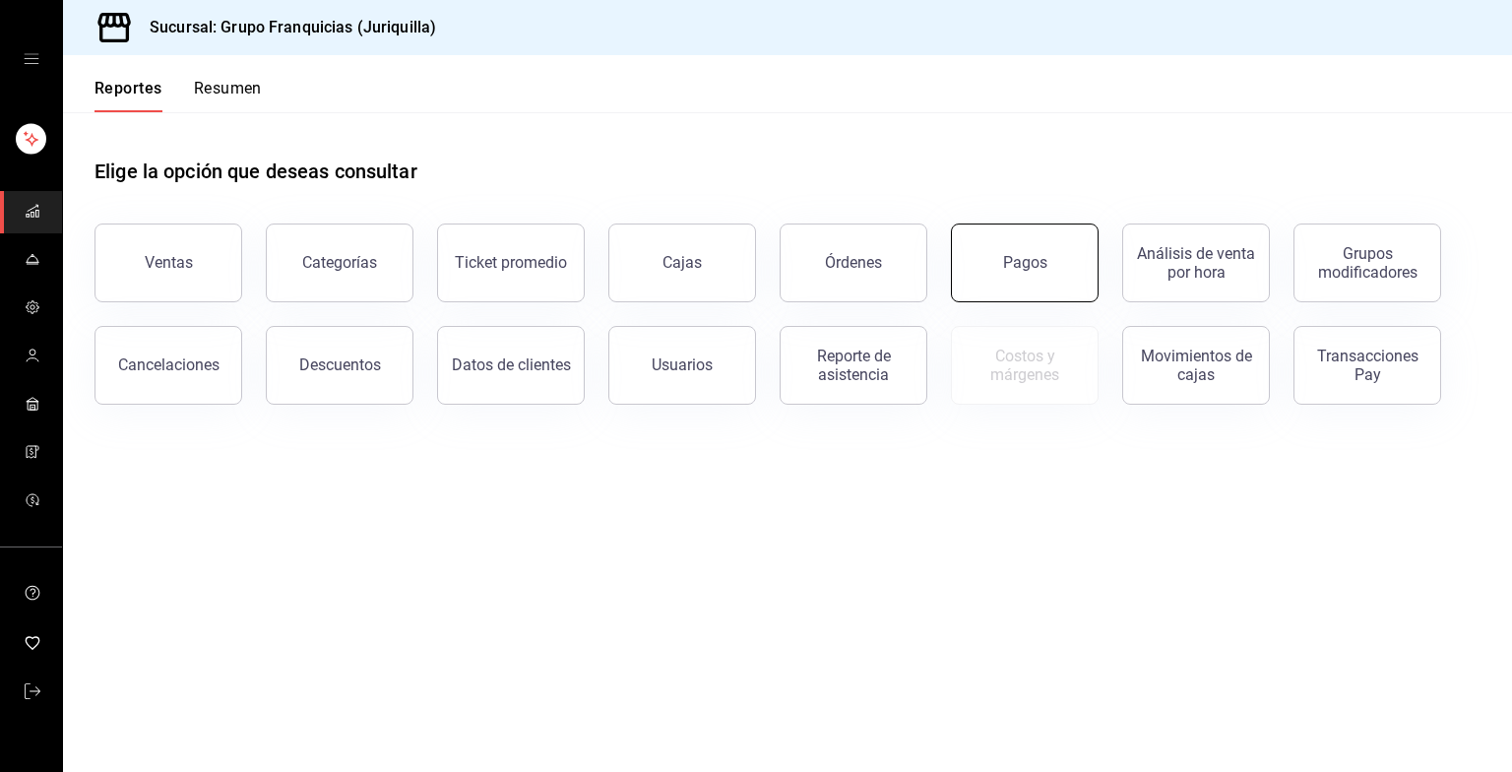
click at [1016, 283] on button "Pagos" at bounding box center [1025, 262] width 148 height 79
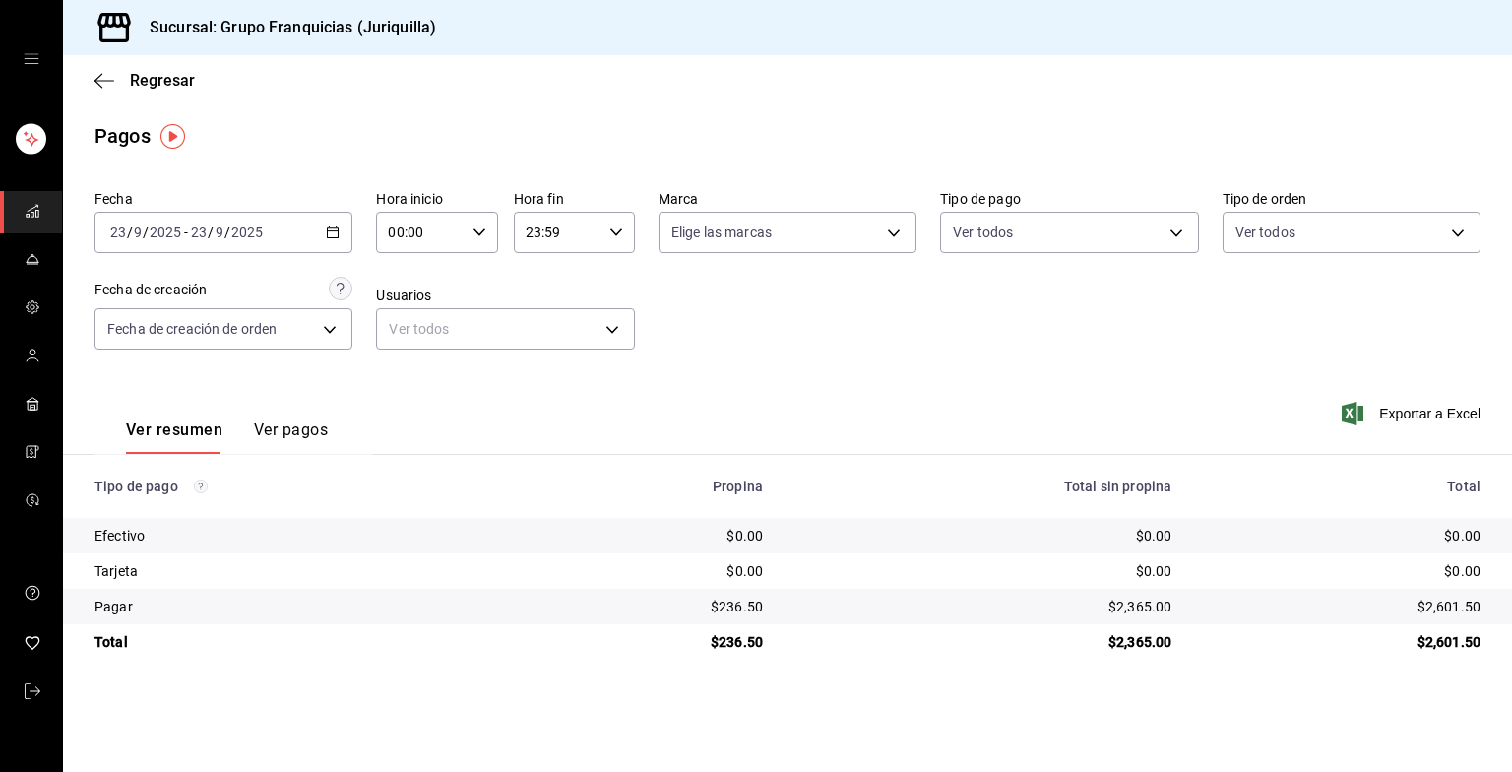
click at [330, 225] on icon "button" at bounding box center [333, 232] width 14 height 14
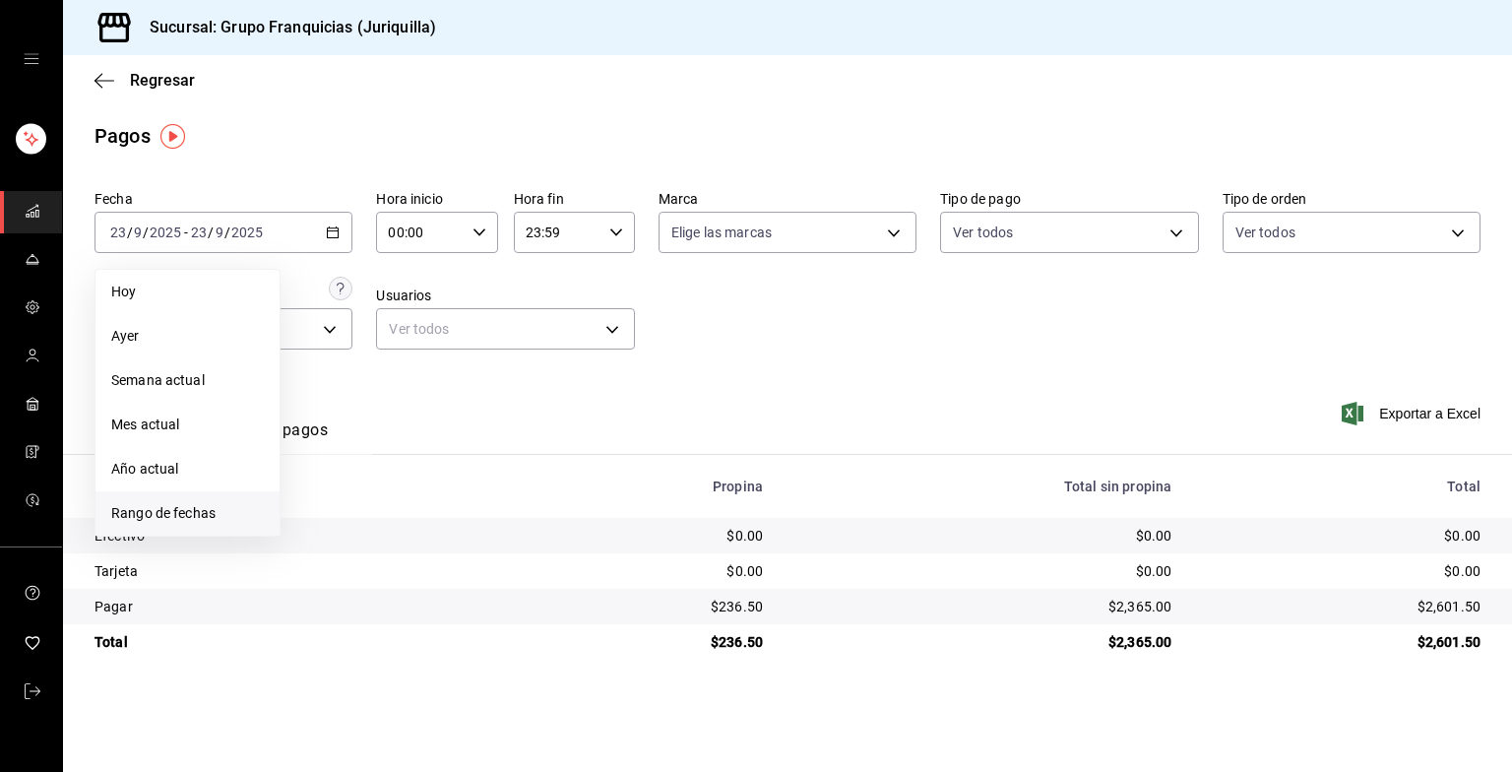
click at [195, 504] on span "Rango de fechas" at bounding box center [187, 513] width 153 height 21
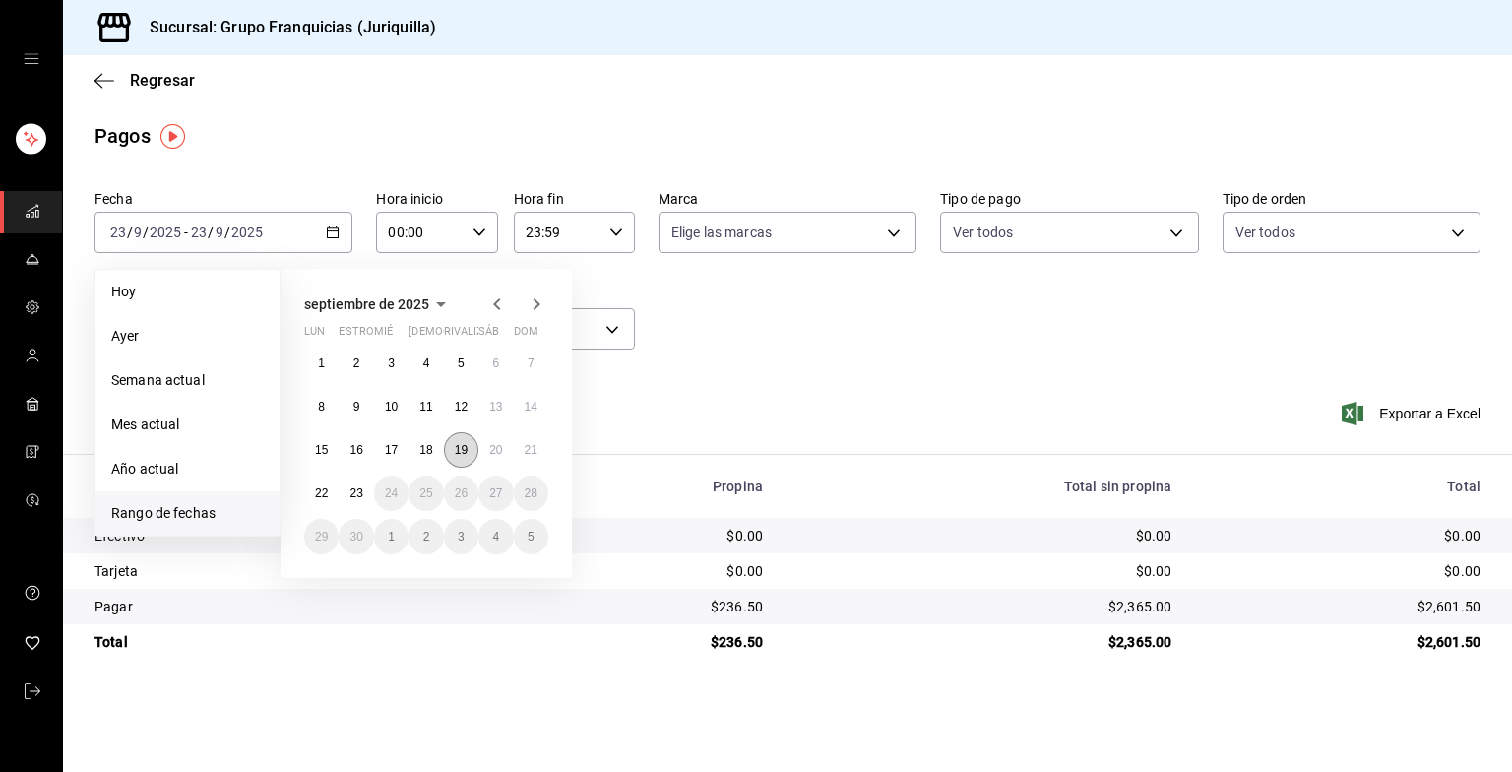
click at [461, 457] on button "19" at bounding box center [461, 449] width 34 height 35
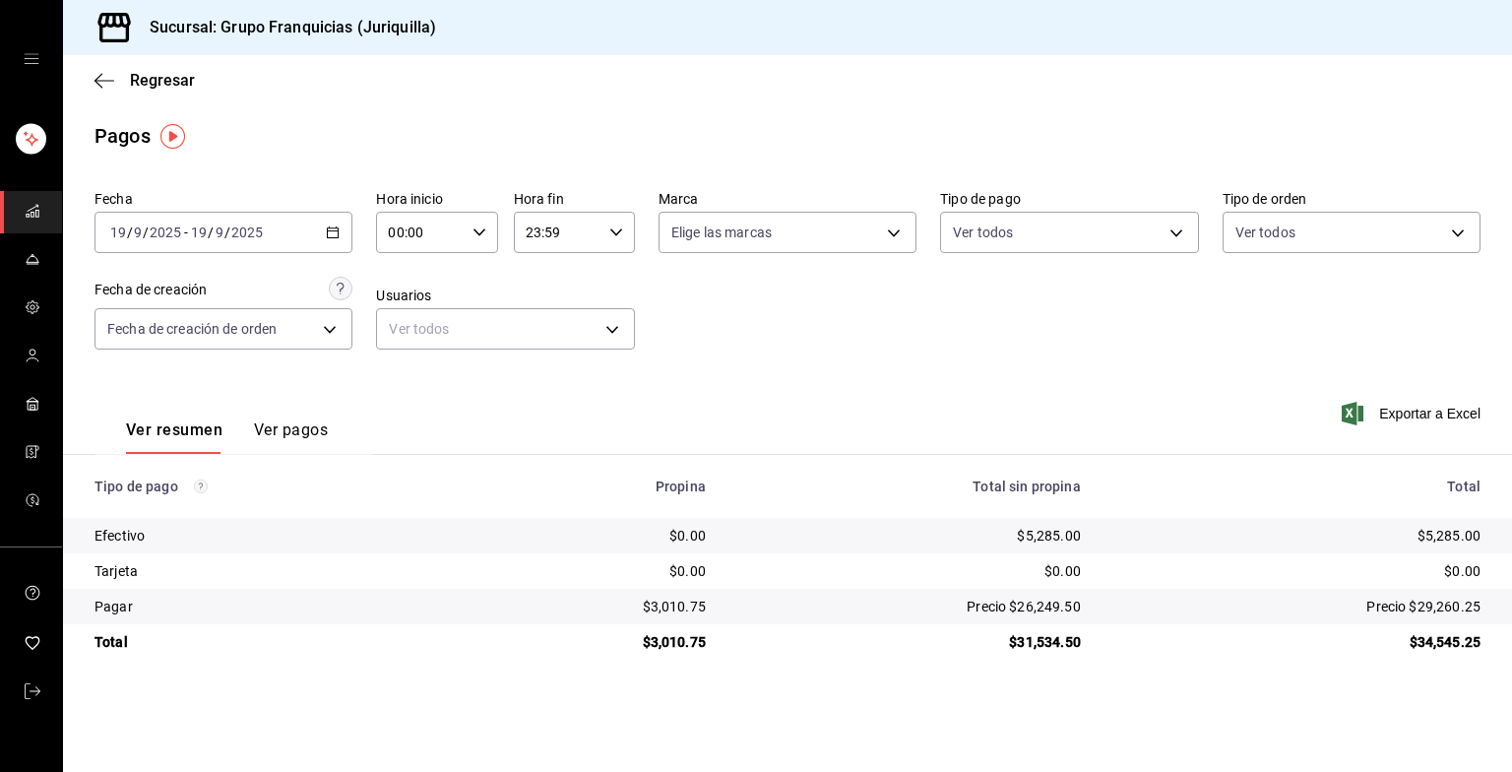
click at [294, 425] on button "Ver pagos" at bounding box center [291, 436] width 74 height 33
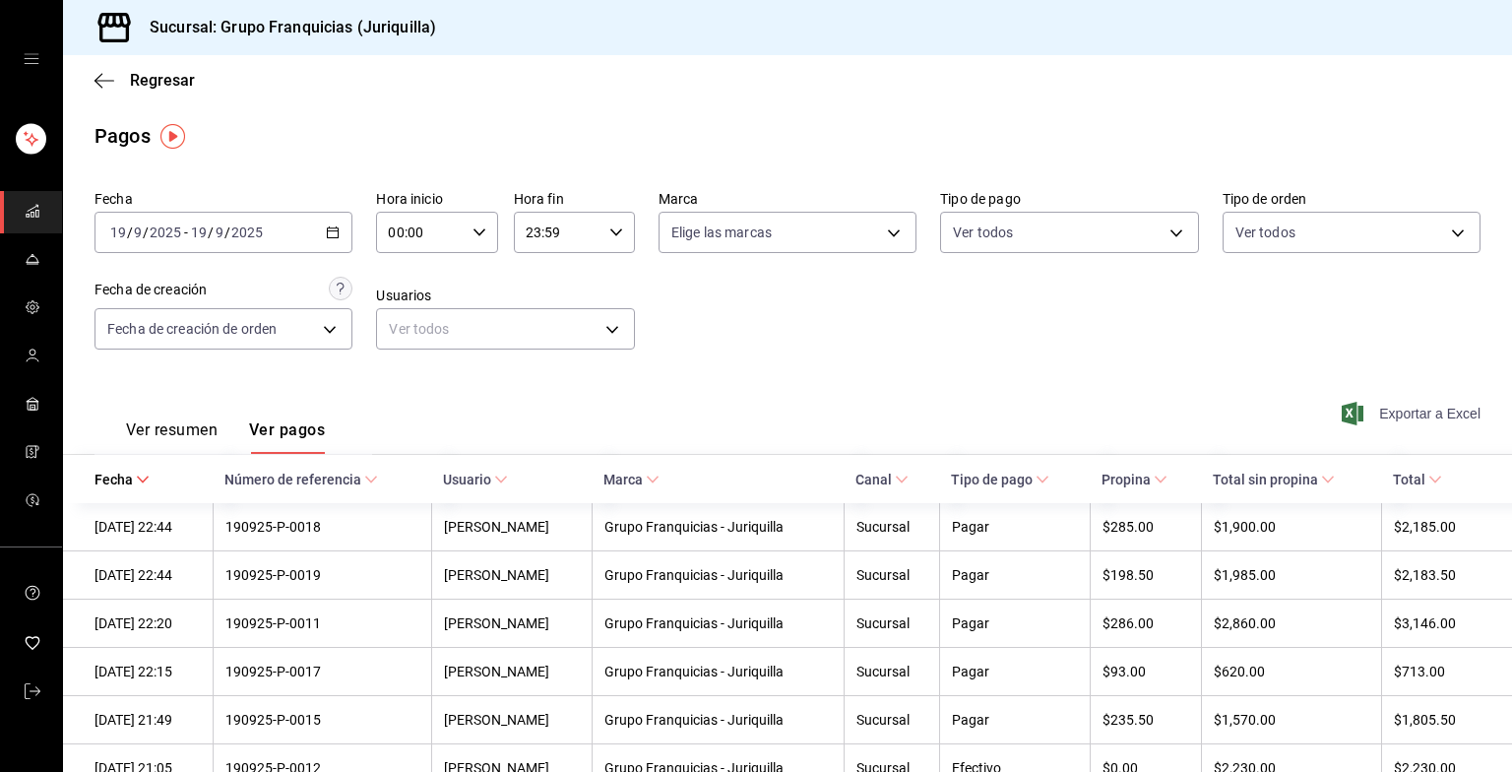
click at [1409, 405] on font "Exportar a Excel" at bounding box center [1429, 413] width 101 height 16
